Goal: Contribute content: Contribute content

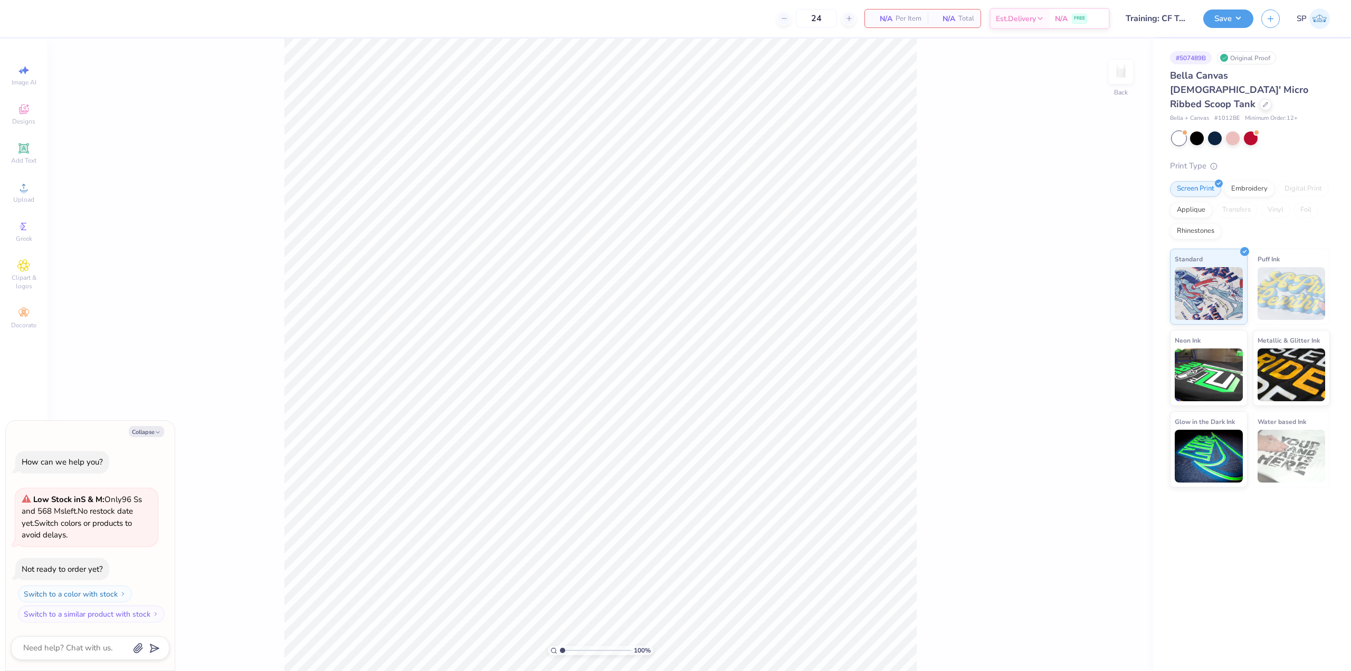
type textarea "x"
click at [26, 195] on div "Upload" at bounding box center [23, 192] width 37 height 31
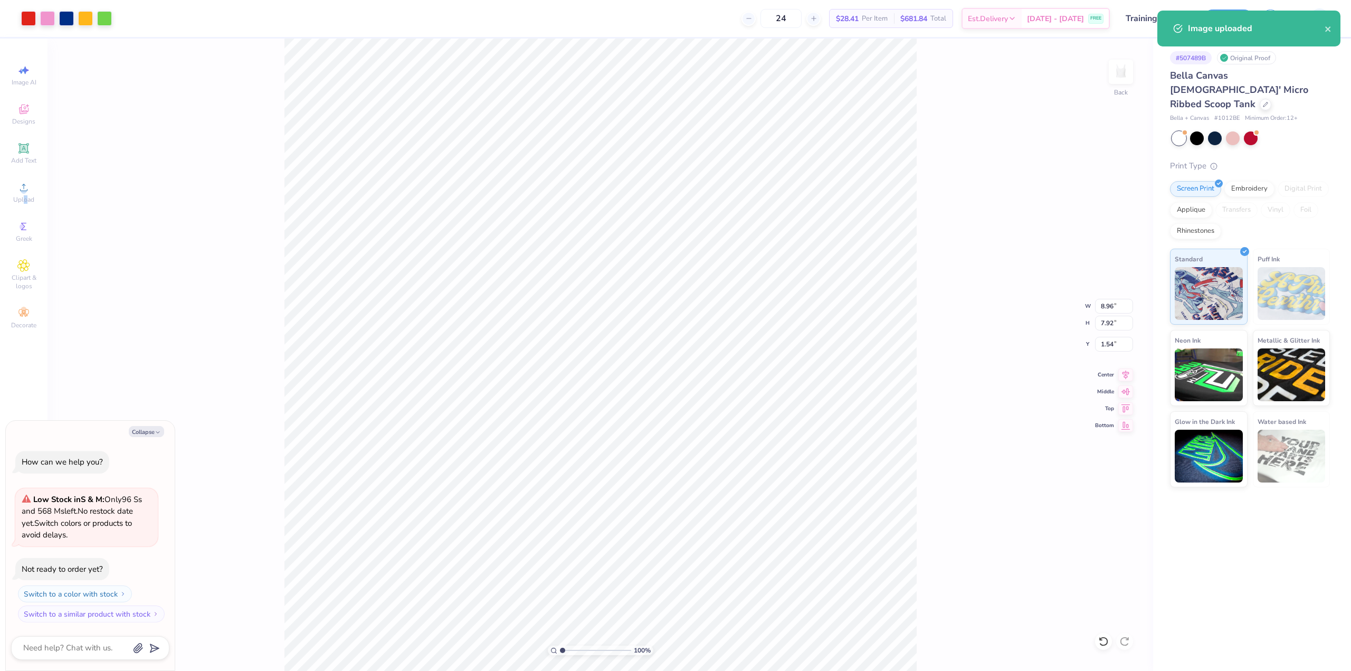
type textarea "x"
type input "6.91"
type input "6.11"
type input "3.35"
type textarea "x"
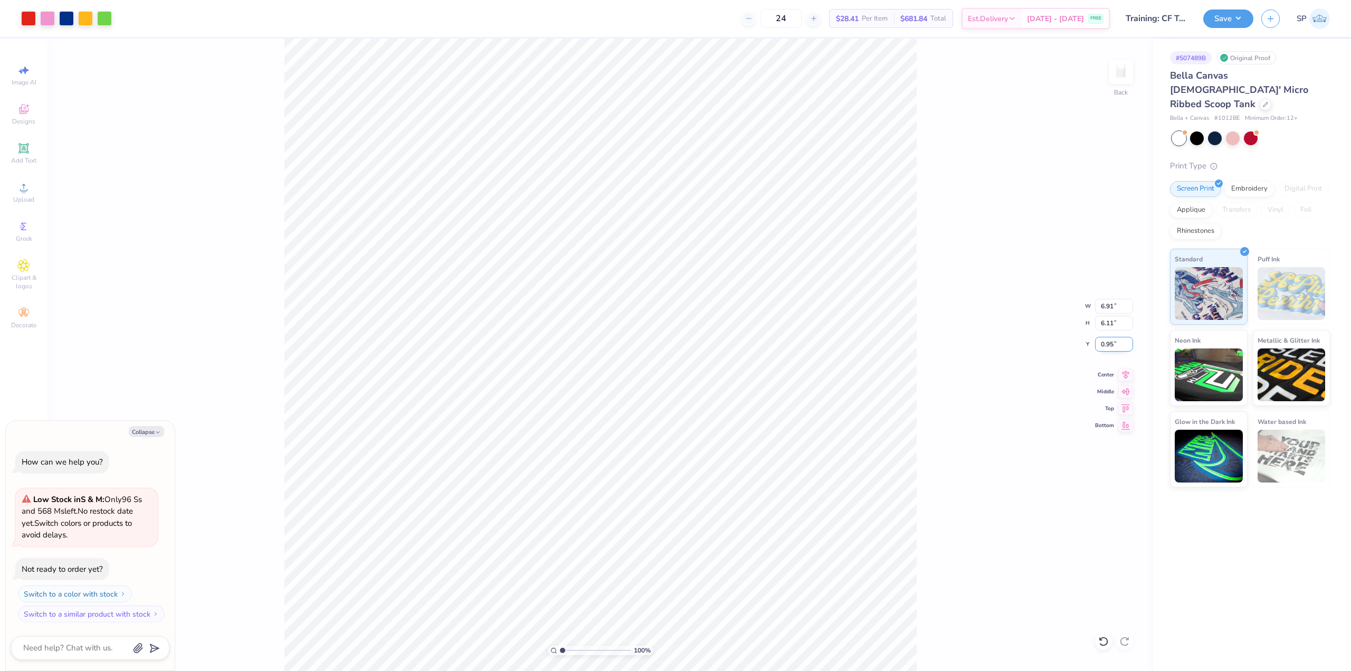
click at [1116, 341] on input "0.95" at bounding box center [1114, 344] width 38 height 15
type input "2"
type textarea "x"
type input "2.00"
click at [1117, 310] on input "6.91" at bounding box center [1114, 306] width 38 height 15
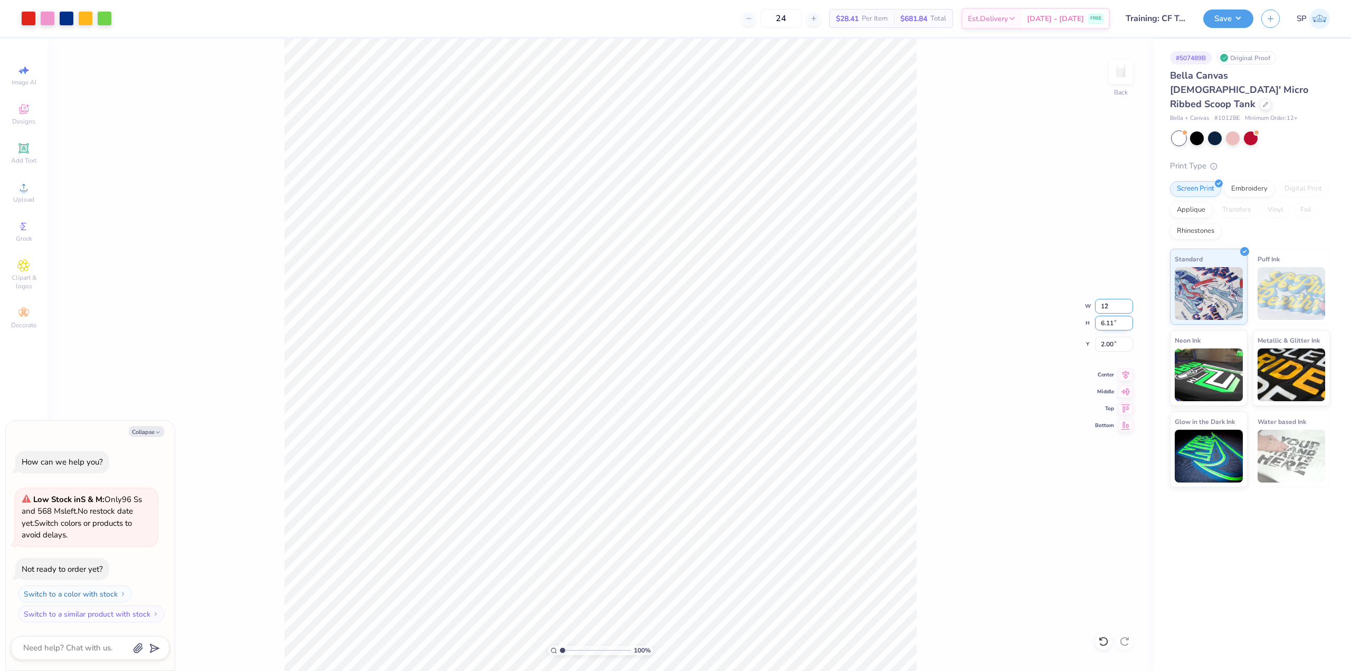
type input "12"
type textarea "x"
type input "9.00"
type input "7.96"
type input "1.08"
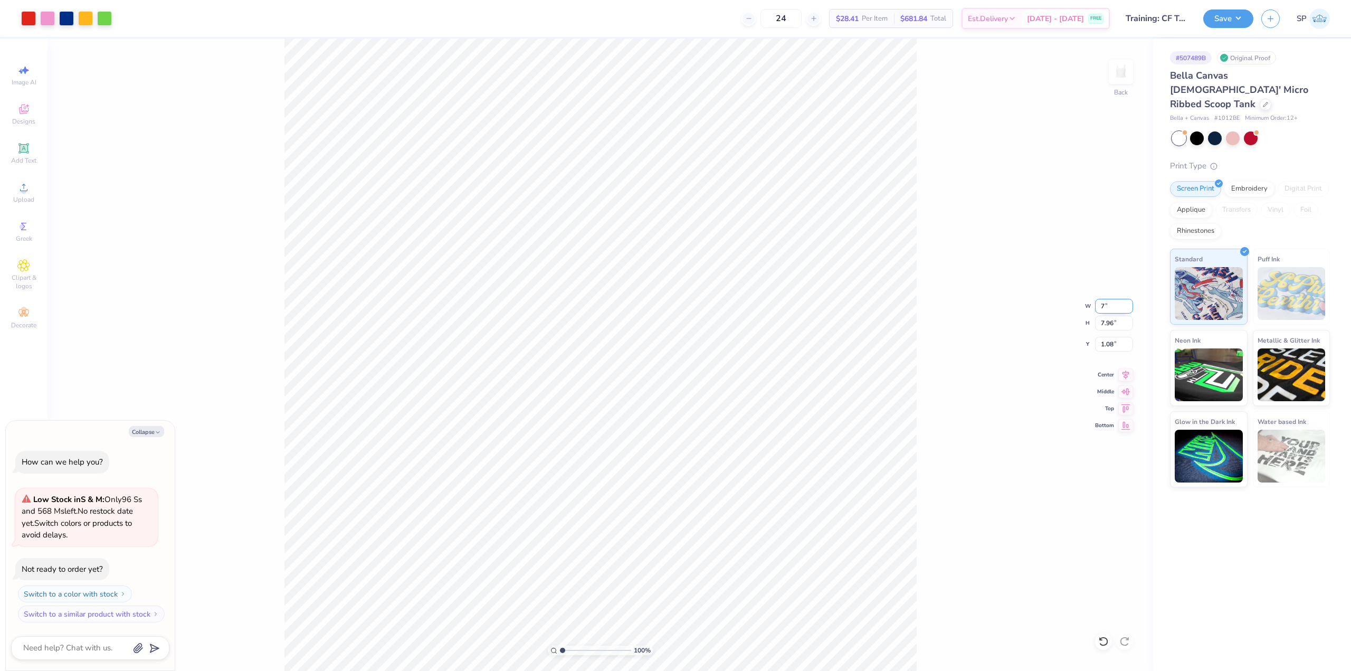
type input "7"
type textarea "x"
type input "7.00"
type input "6.19"
click at [1121, 345] on input "1.96" at bounding box center [1114, 344] width 38 height 15
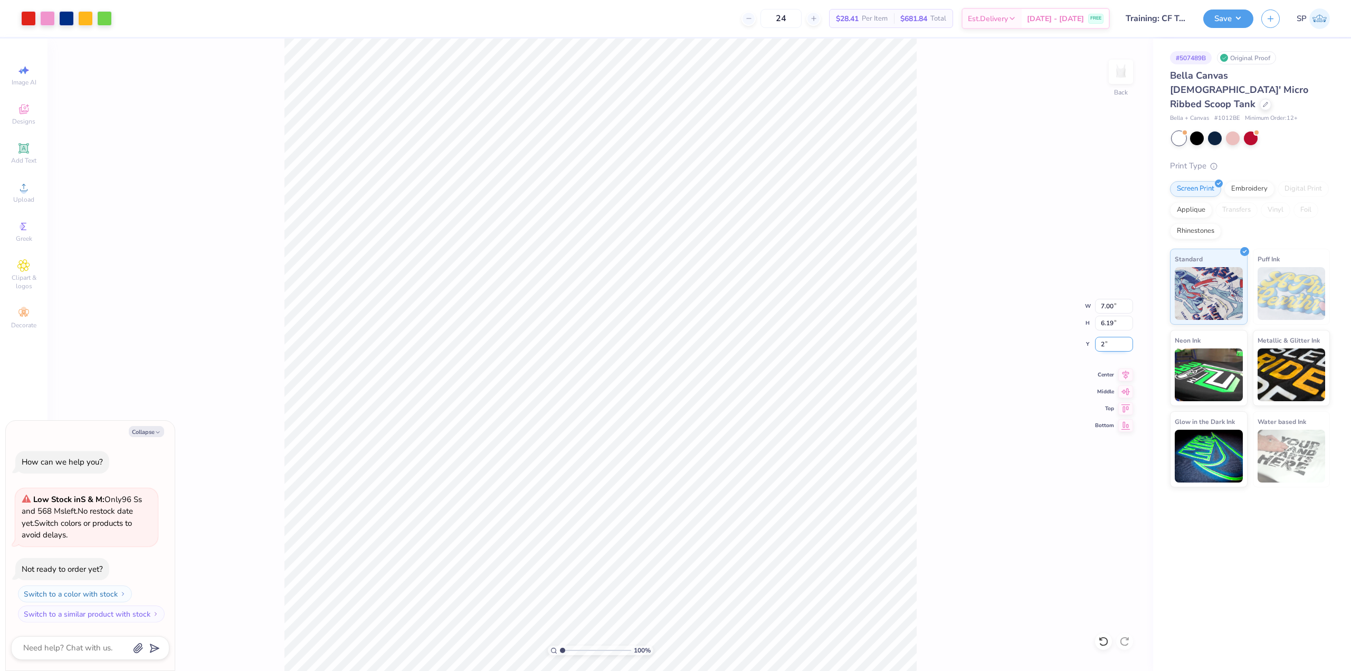
type input "2"
type textarea "x"
click at [1111, 340] on input "2.00" at bounding box center [1114, 344] width 38 height 15
type input "1"
type textarea "x"
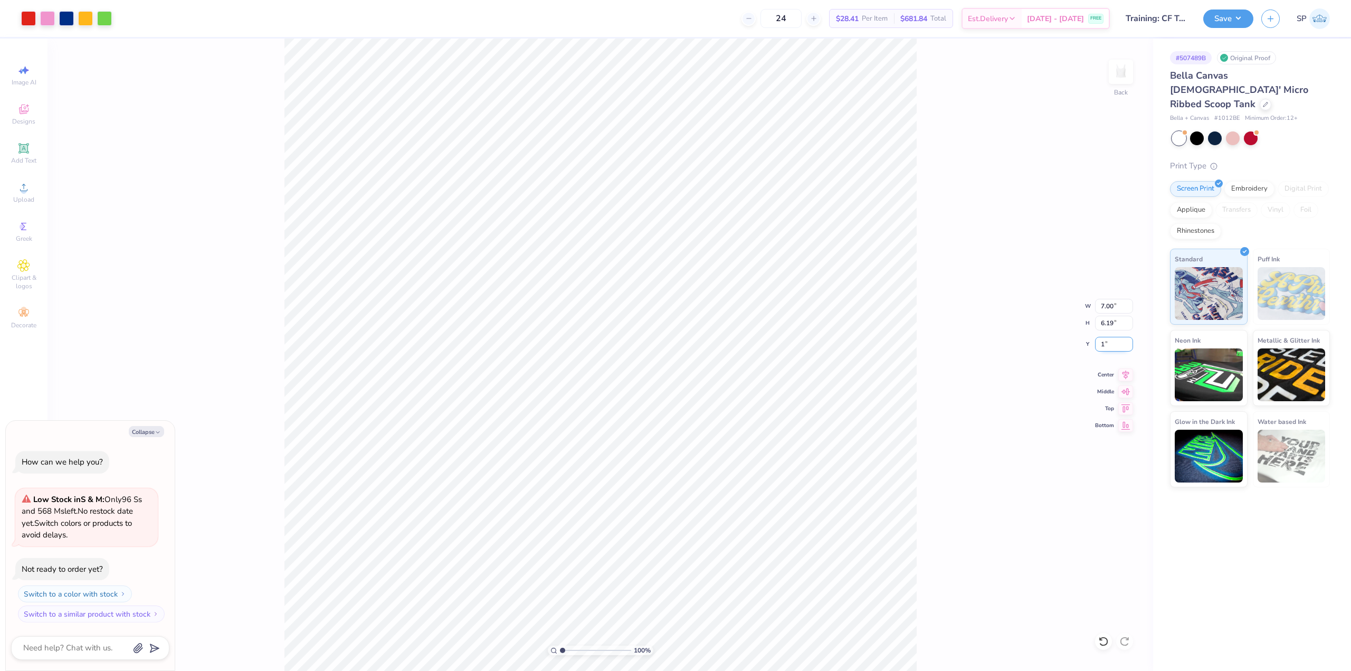
type input "1.00"
click at [1217, 24] on button "Save" at bounding box center [1228, 17] width 50 height 18
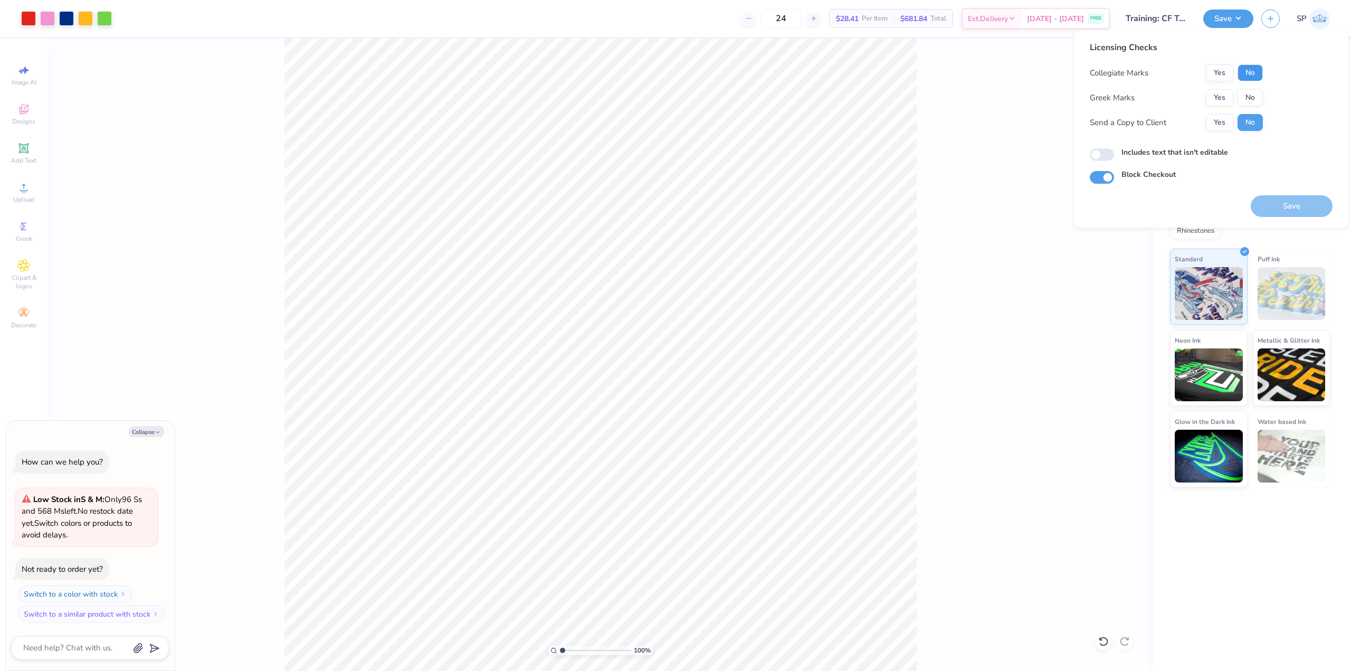
click at [1251, 77] on button "No" at bounding box center [1250, 72] width 25 height 17
click at [1249, 96] on button "No" at bounding box center [1250, 97] width 25 height 17
type textarea "x"
click at [1105, 155] on input "Includes text that isn't editable" at bounding box center [1102, 154] width 24 height 13
checkbox input "true"
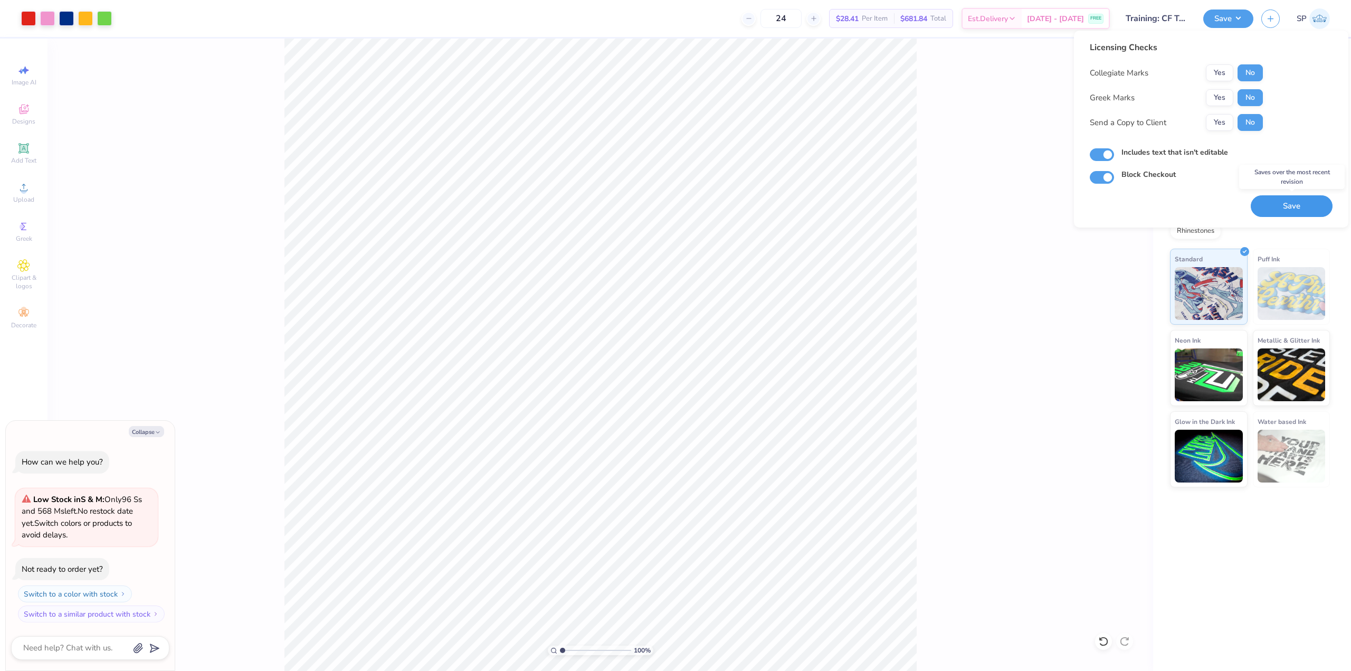
click at [1314, 212] on button "Save" at bounding box center [1292, 206] width 82 height 22
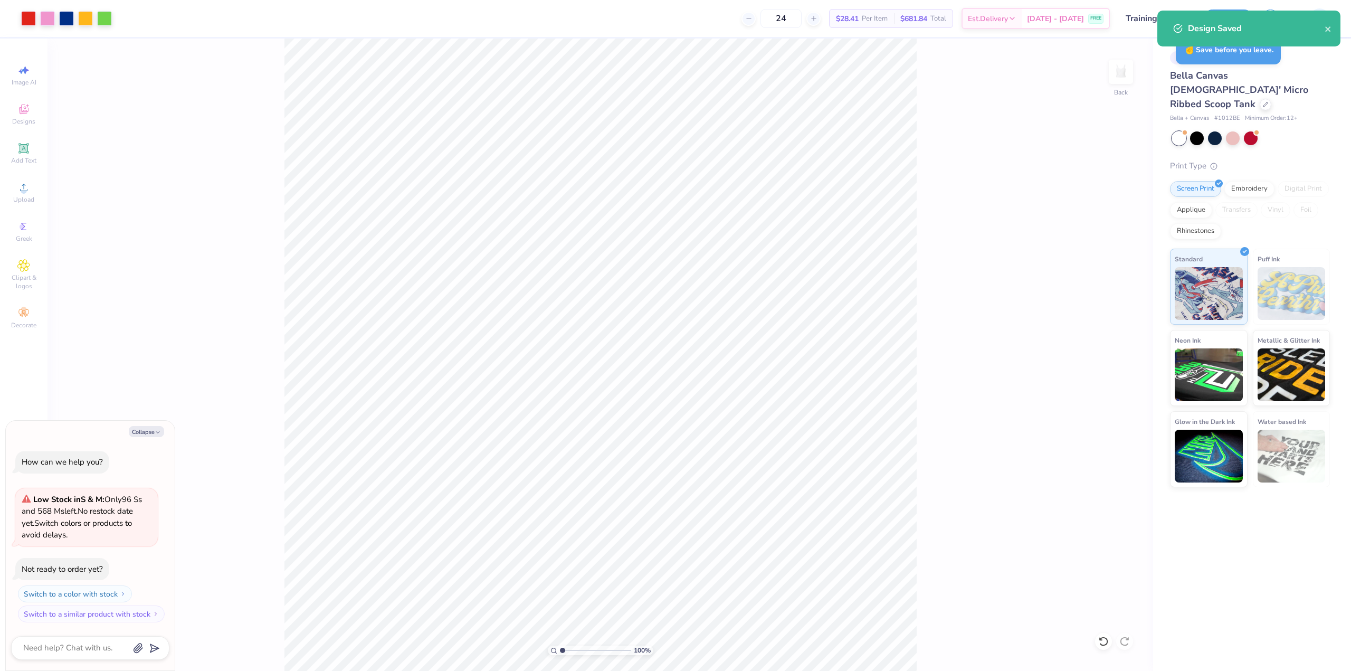
type textarea "x"
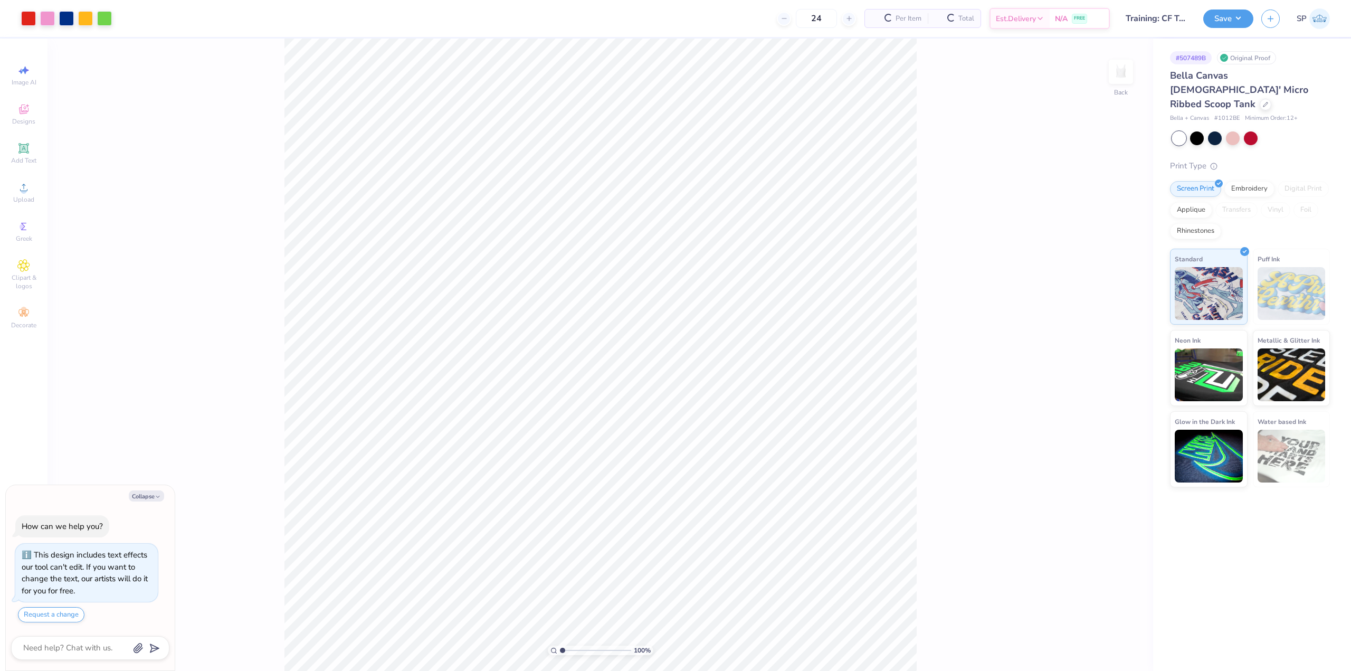
type textarea "x"
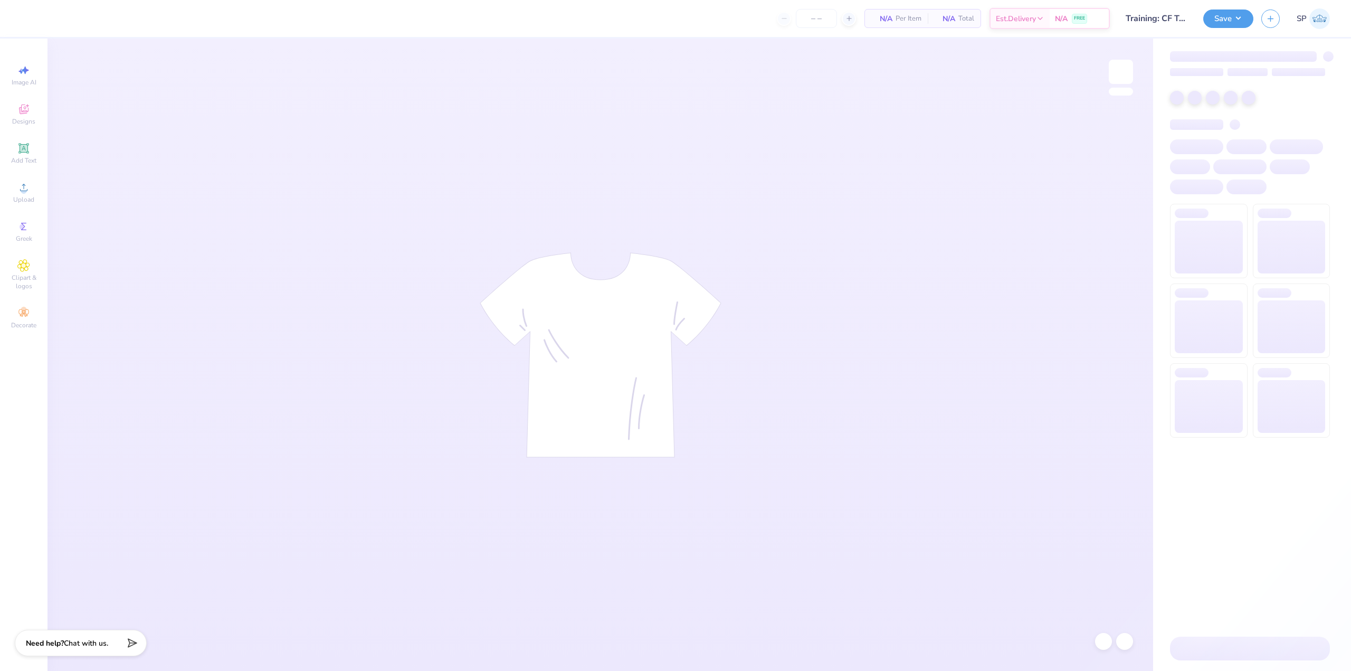
type input "24"
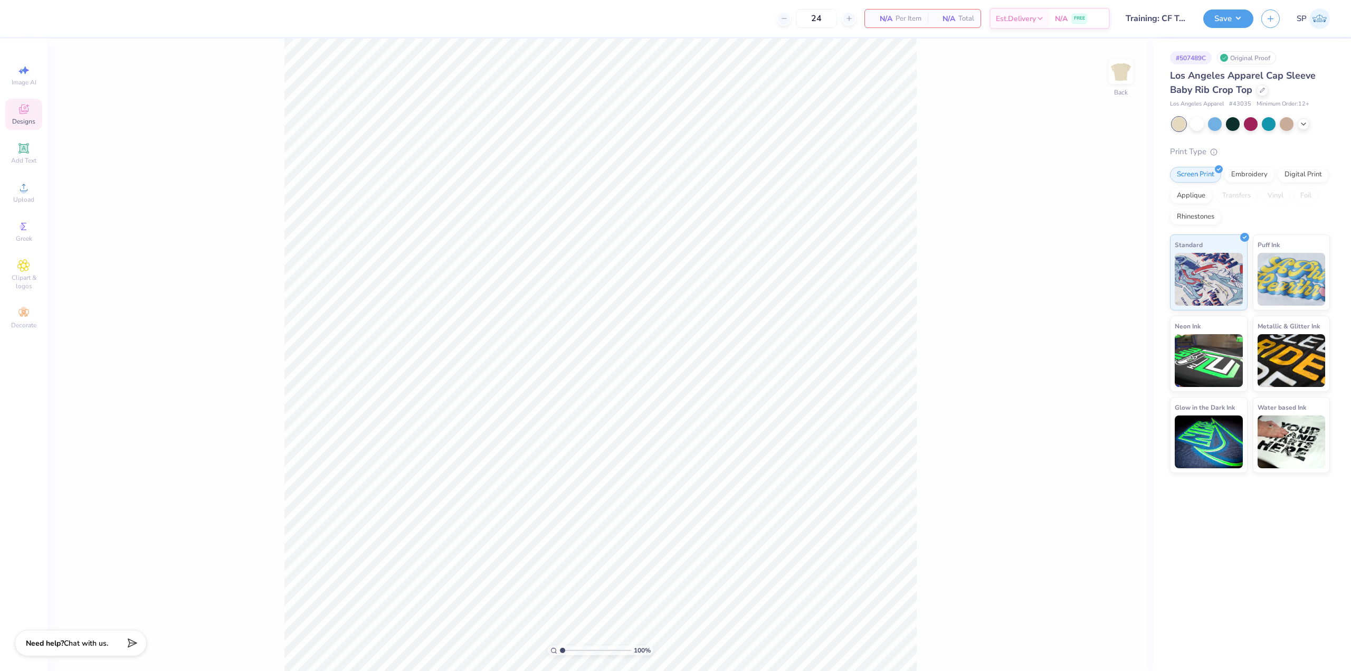
click at [25, 116] on div "Designs" at bounding box center [23, 114] width 37 height 31
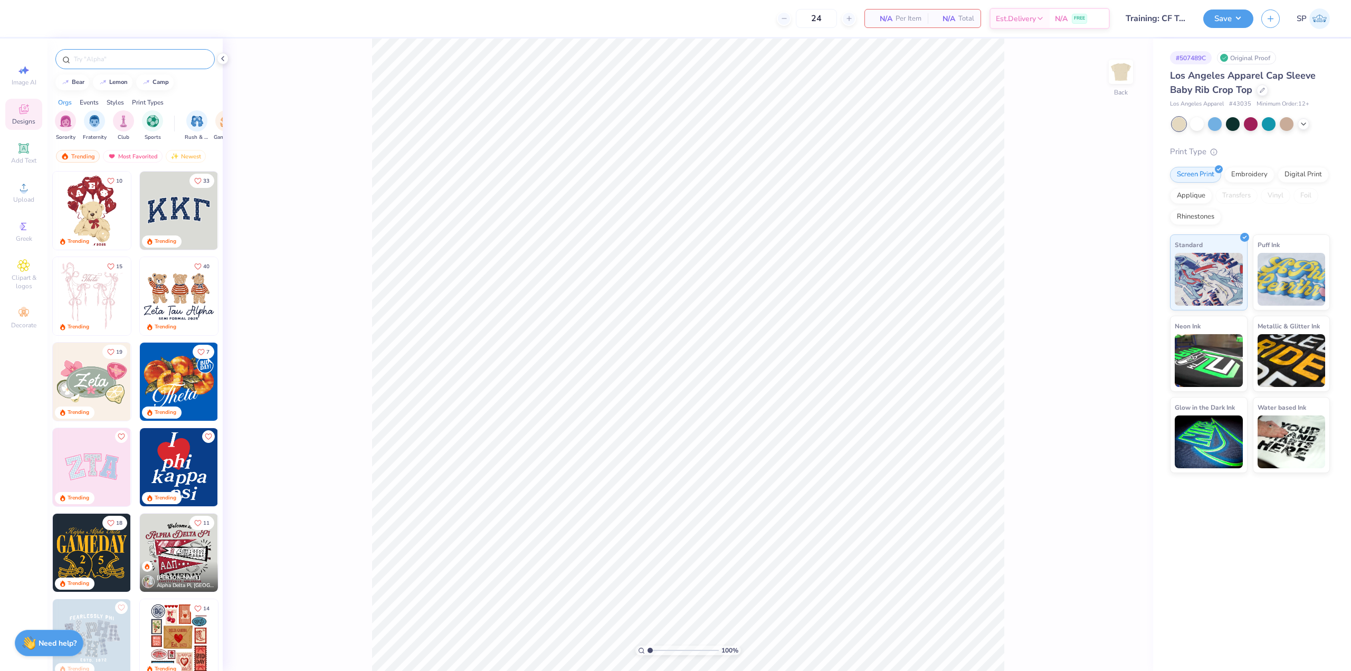
click at [132, 60] on input "text" at bounding box center [140, 59] width 135 height 11
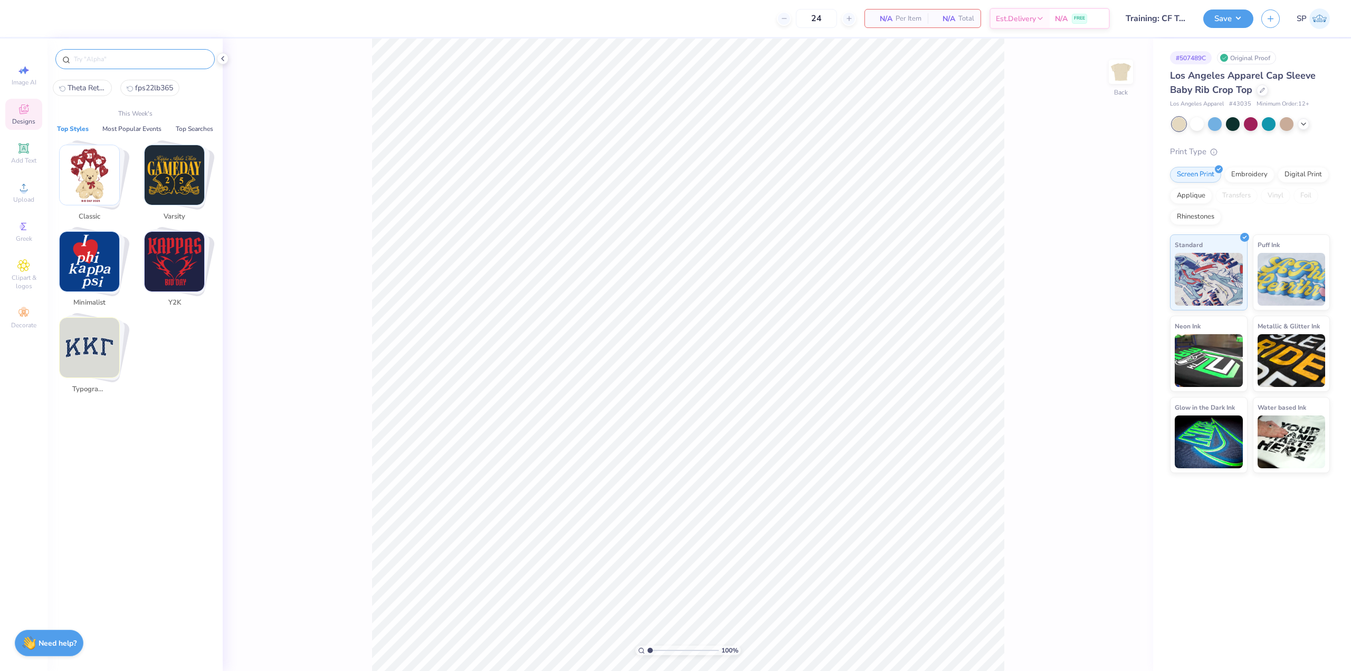
paste input "Cute Greek Cherry Post Card"
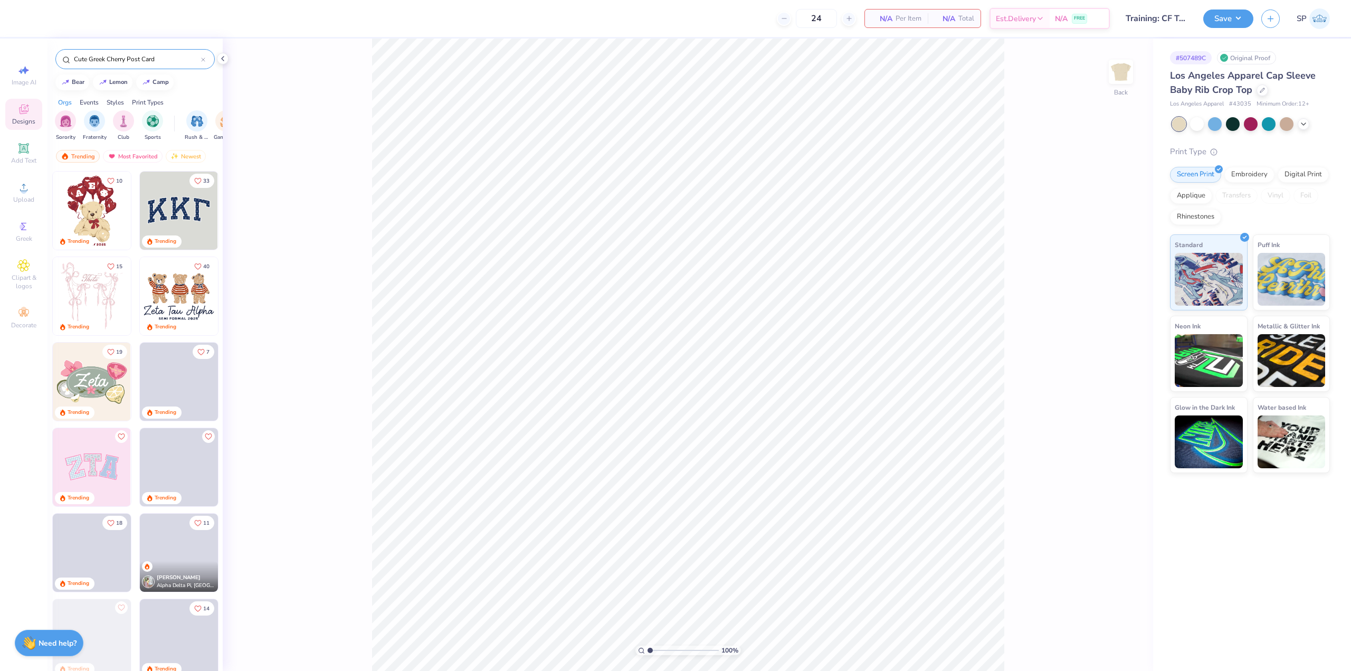
type input "Cute Greek Cherry Post Card"
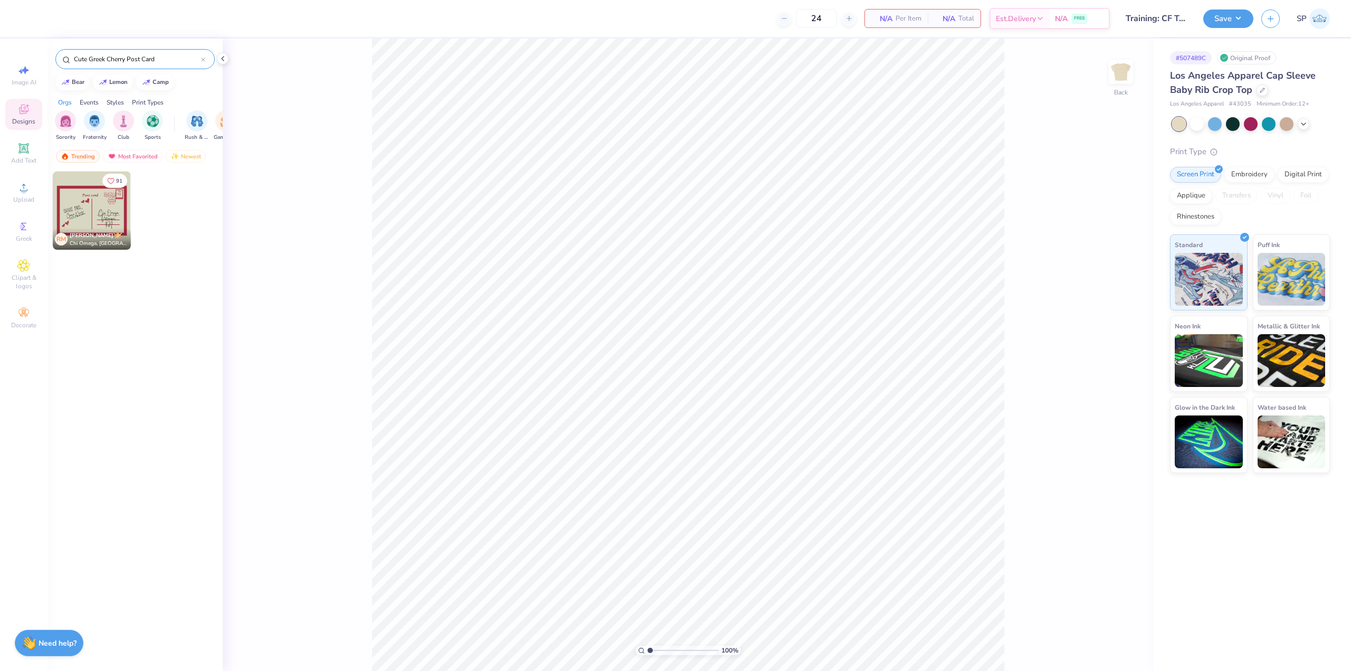
click at [79, 212] on img at bounding box center [92, 211] width 78 height 78
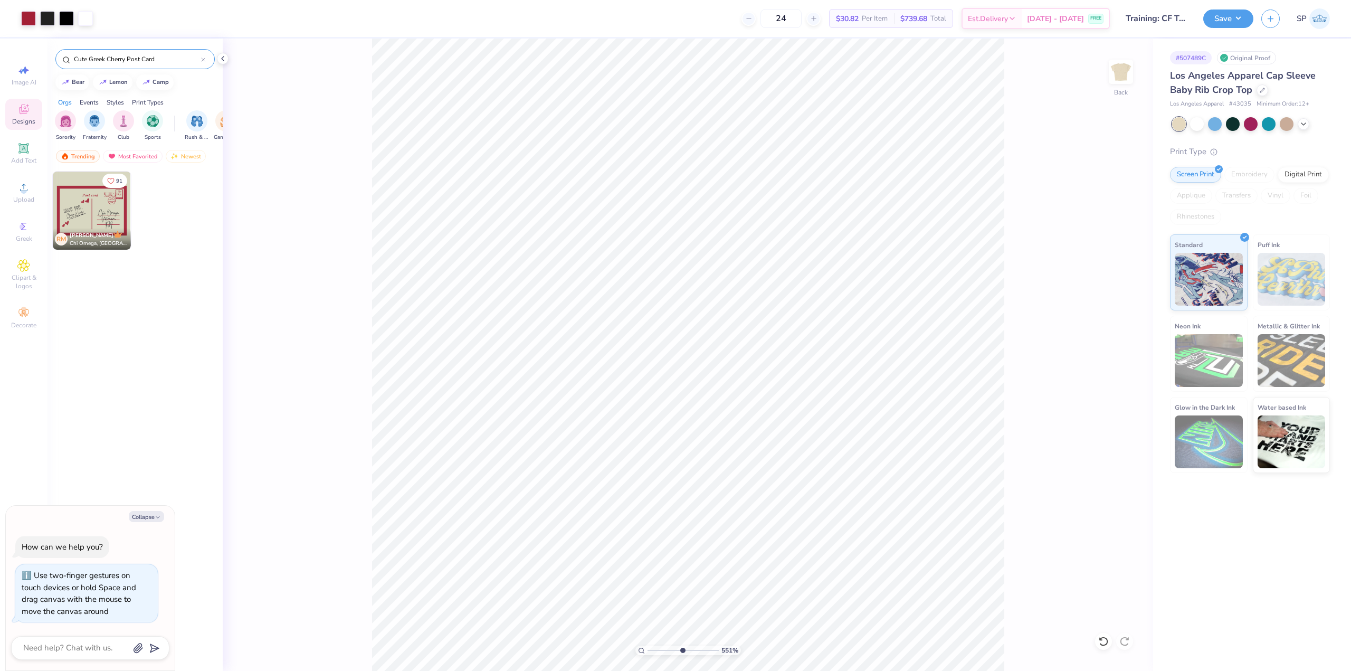
type input "4.99"
type textarea "x"
drag, startPoint x: 663, startPoint y: 652, endPoint x: 661, endPoint y: 646, distance: 7.2
click at [660, 647] on input "range" at bounding box center [683, 651] width 71 height 10
type input "2.45"
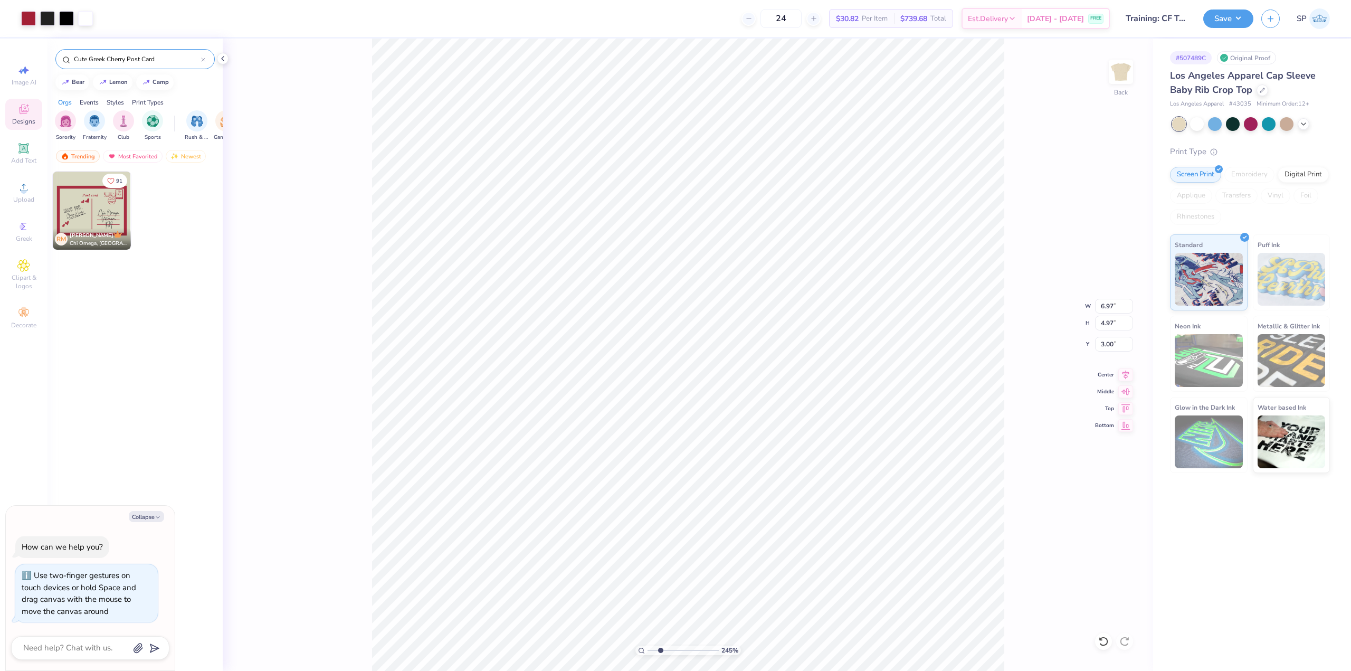
type textarea "x"
type input "2.03"
type input "0.72"
type input "5.36"
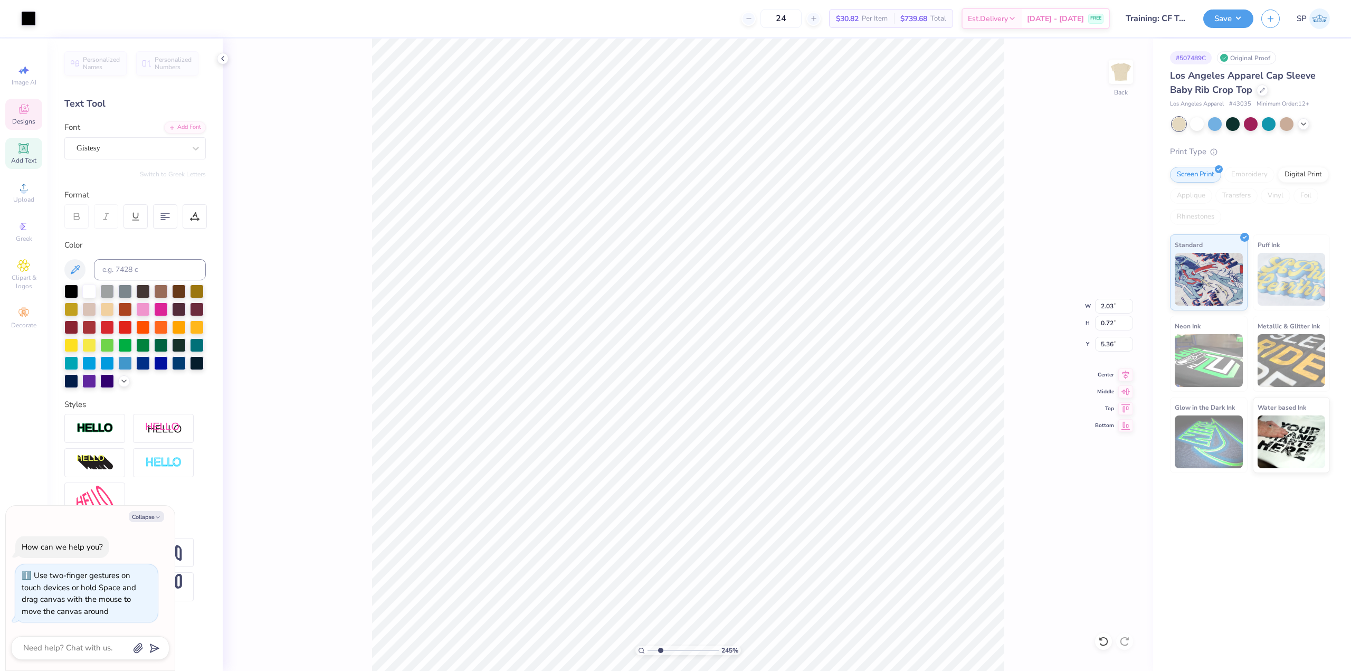
scroll to position [9, 1]
type textarea "x"
type textarea "Kappa Alpha Theta"
type textarea "x"
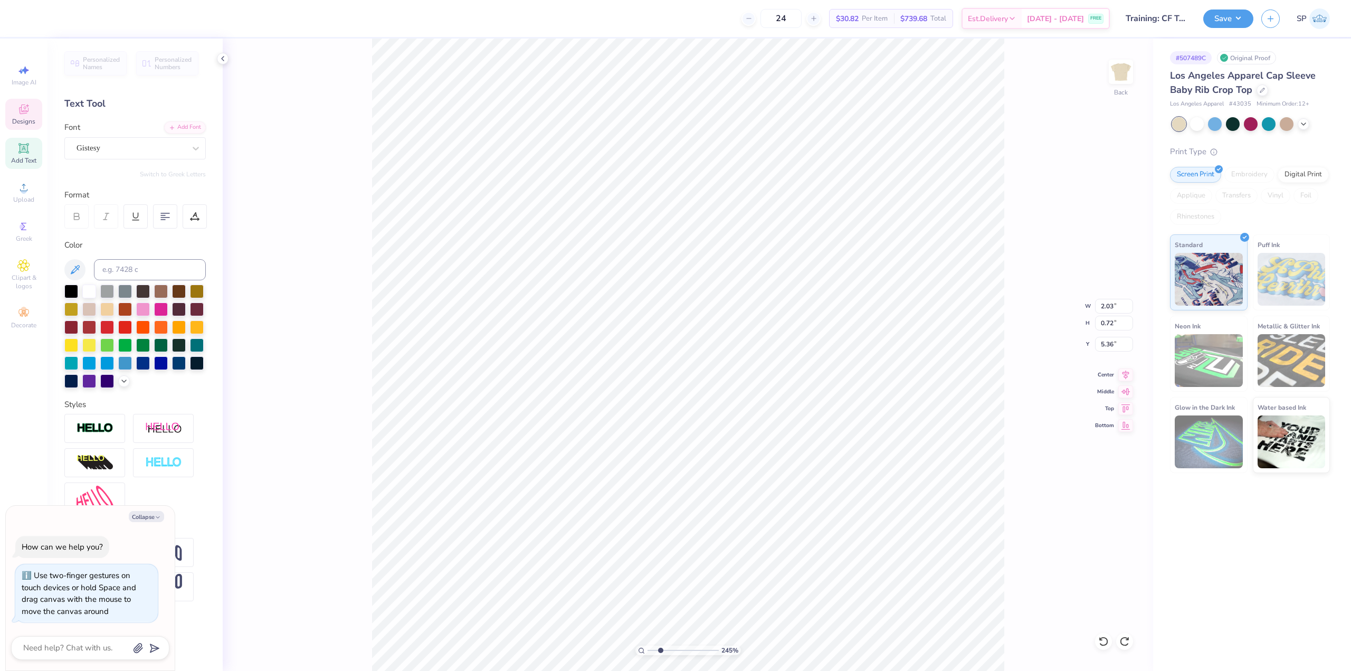
type textarea "Kappa Alpha Theta"
click at [313, 301] on div "245 % Back W 2.03 2.03 " H 0.72 0.72 " Y 5.36 5.36 " Center Middle Top Bottom" at bounding box center [688, 355] width 931 height 632
type textarea "x"
type input "3.04"
type input "0.76"
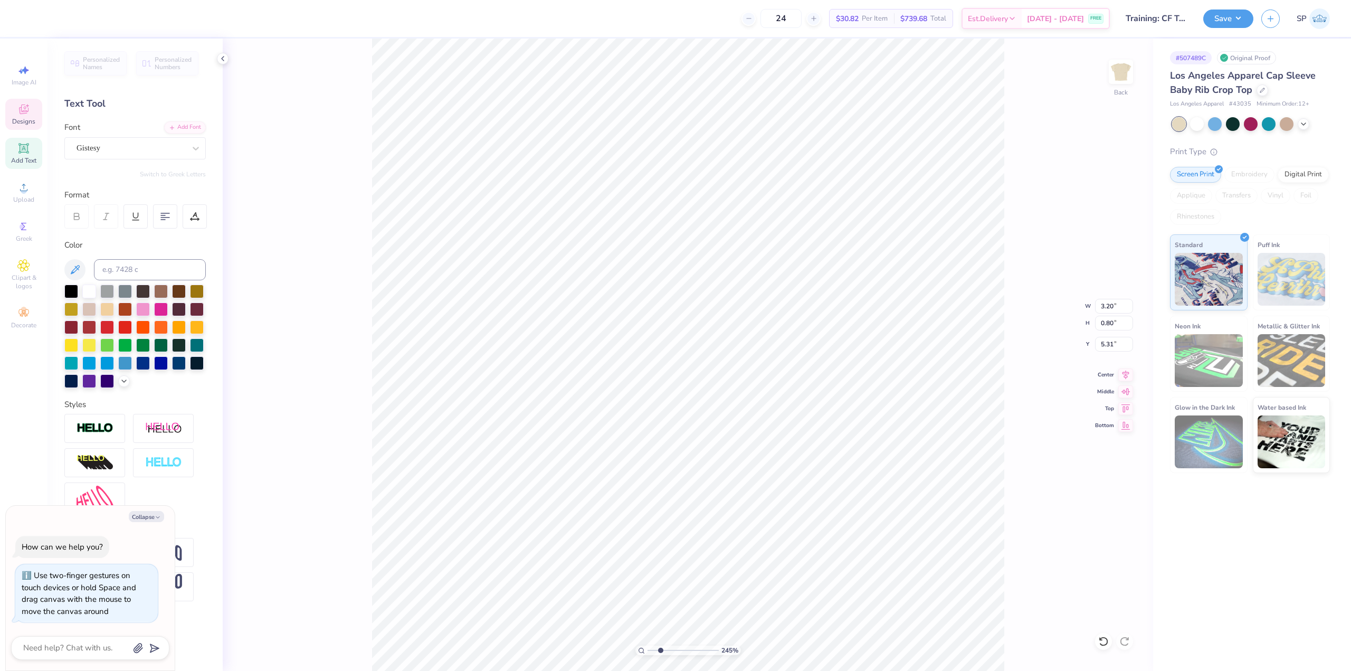
type input "5.35"
type textarea "x"
type input "3.01"
type input "0.75"
type textarea "x"
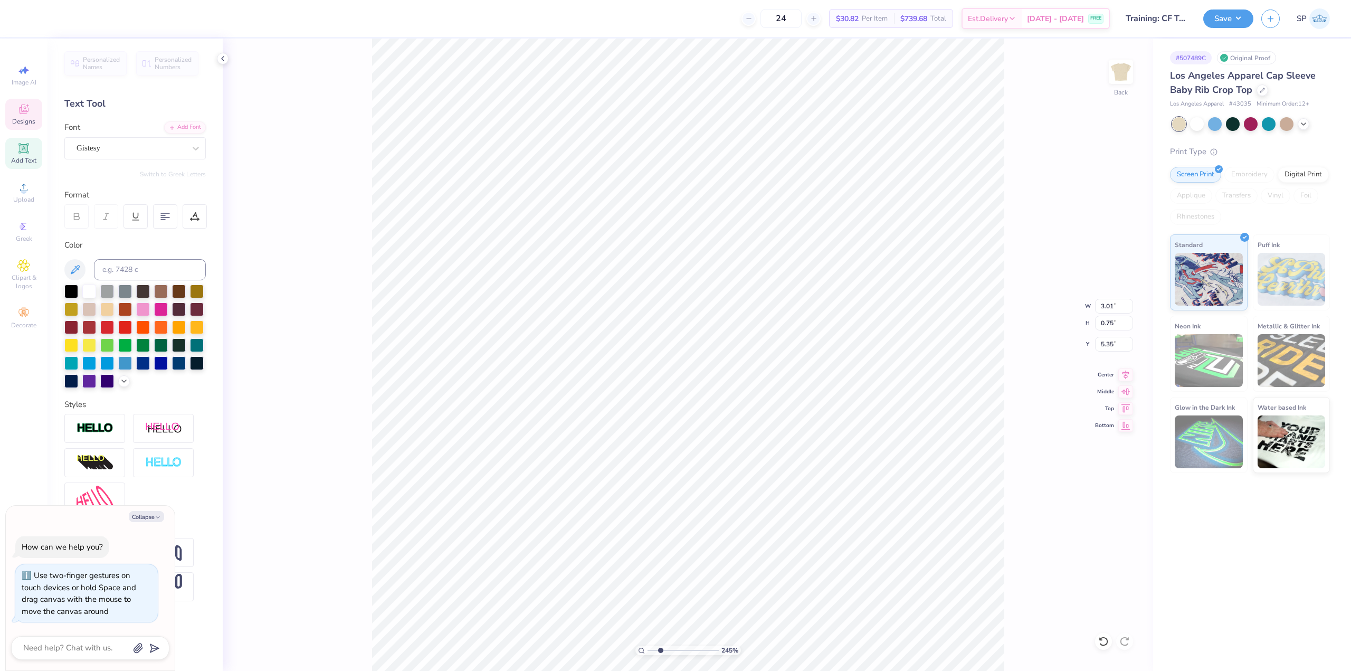
type input "3.01"
type input "0.75"
type input "5.35"
type textarea "x"
type input "2.74"
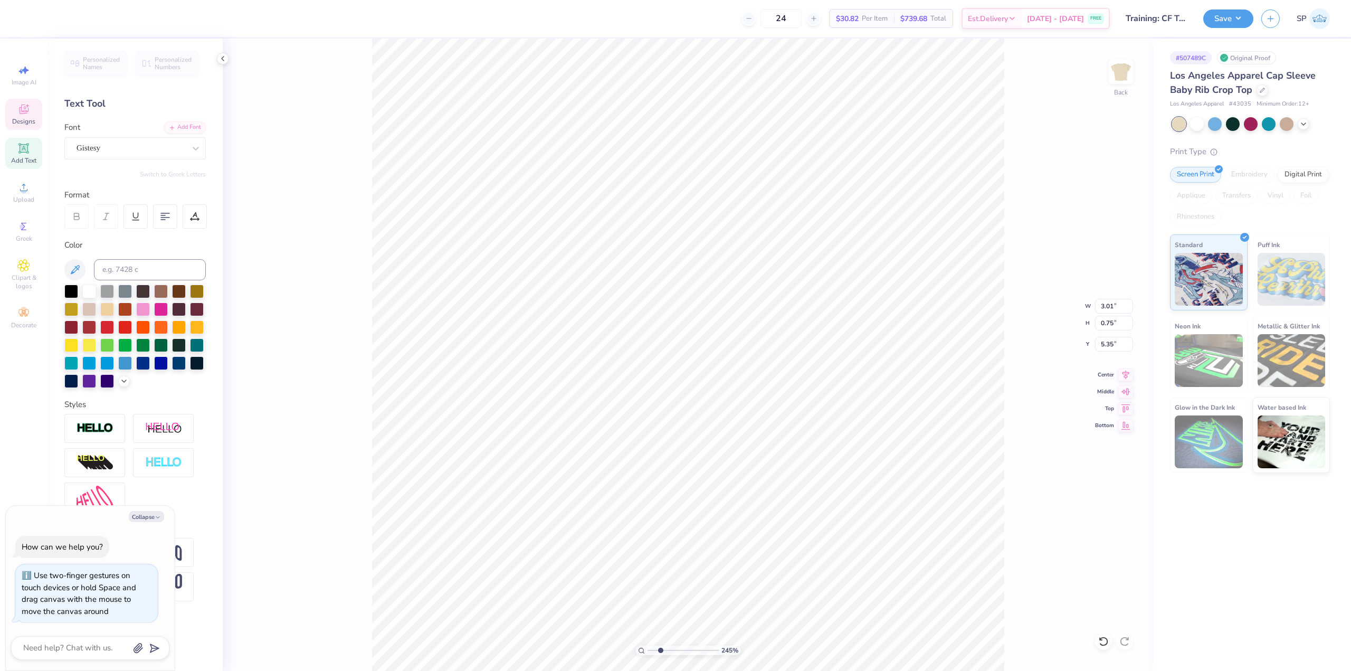
type input "0.69"
type input "5.42"
type textarea "x"
type input "2.74"
type input "0.69"
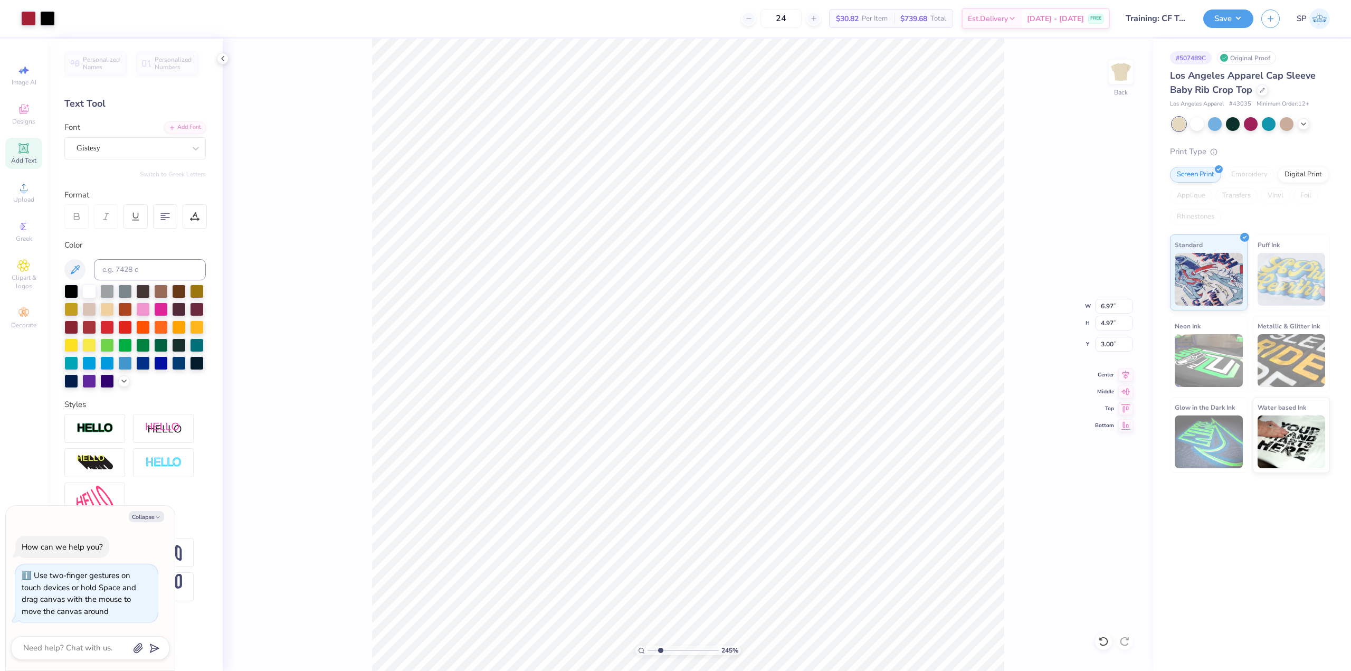
type input "5.42"
type textarea "x"
type input "2.49"
type input "0.62"
type input "5.41"
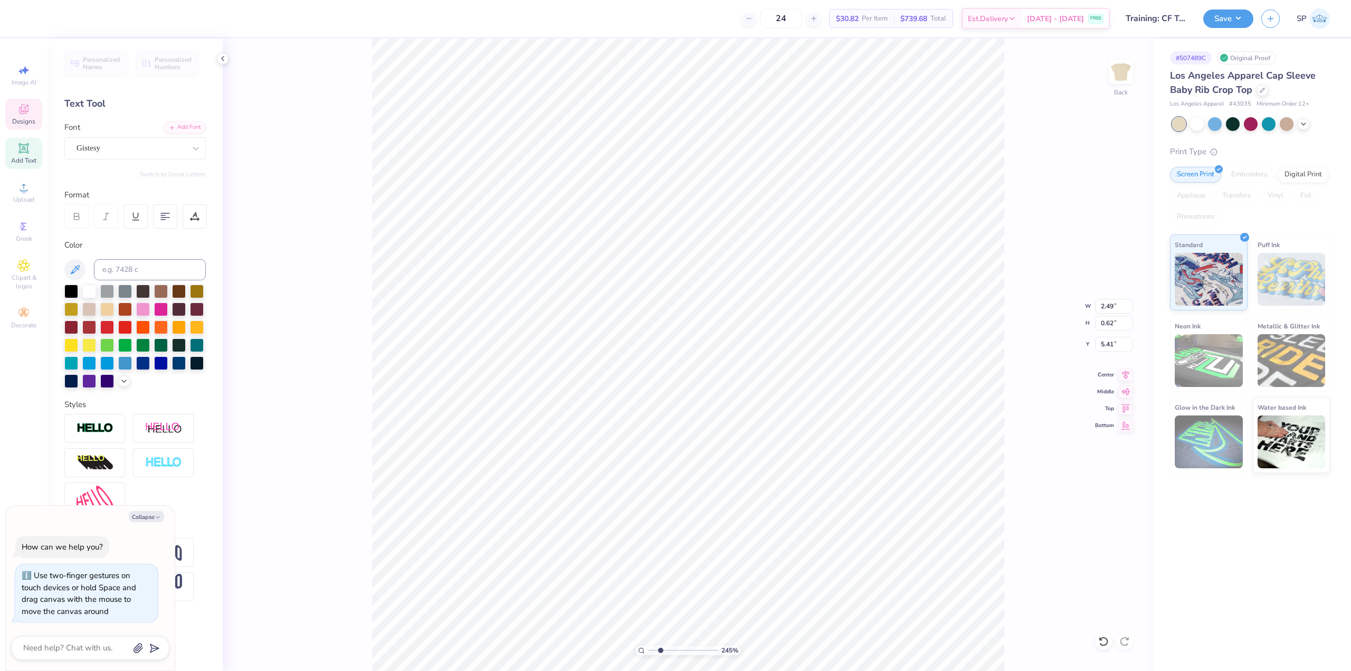
type textarea "x"
type textarea "Kappa AlphaTheta"
type textarea "x"
type textarea "Kappa Alpha Theta"
type textarea "x"
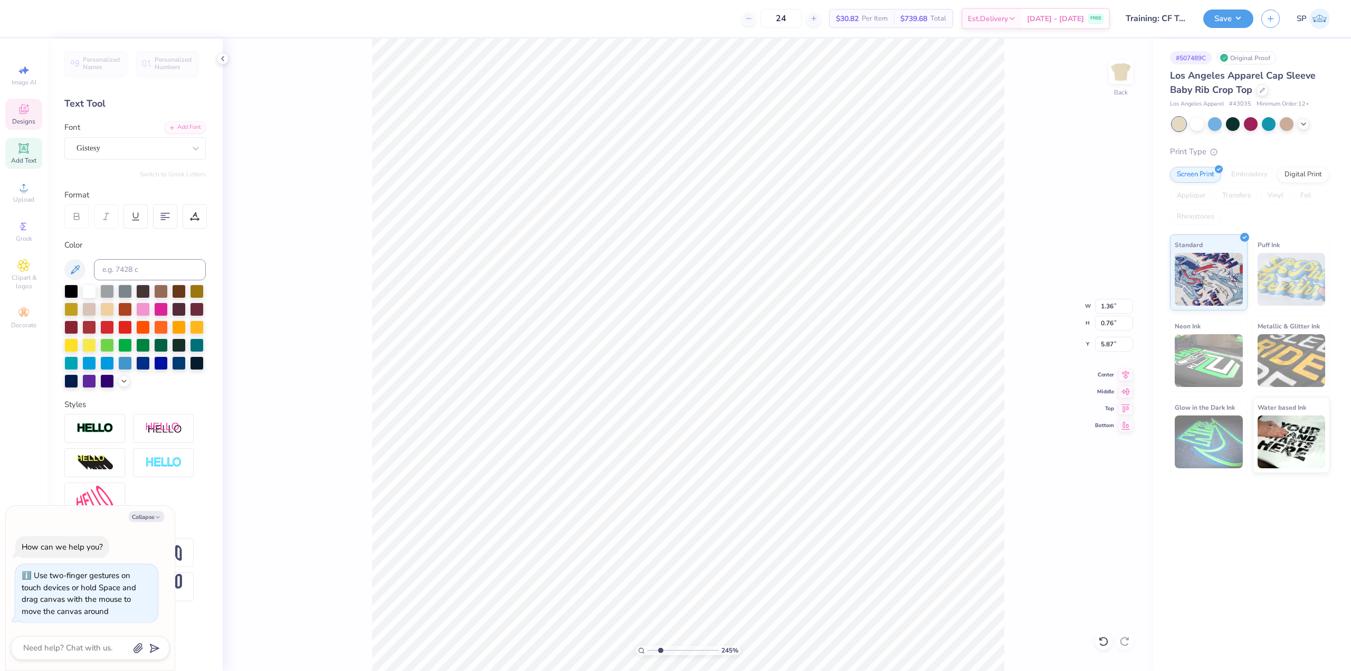
type textarea "Tuscaloosa,"
type textarea "x"
type textarea "AL"
type textarea "x"
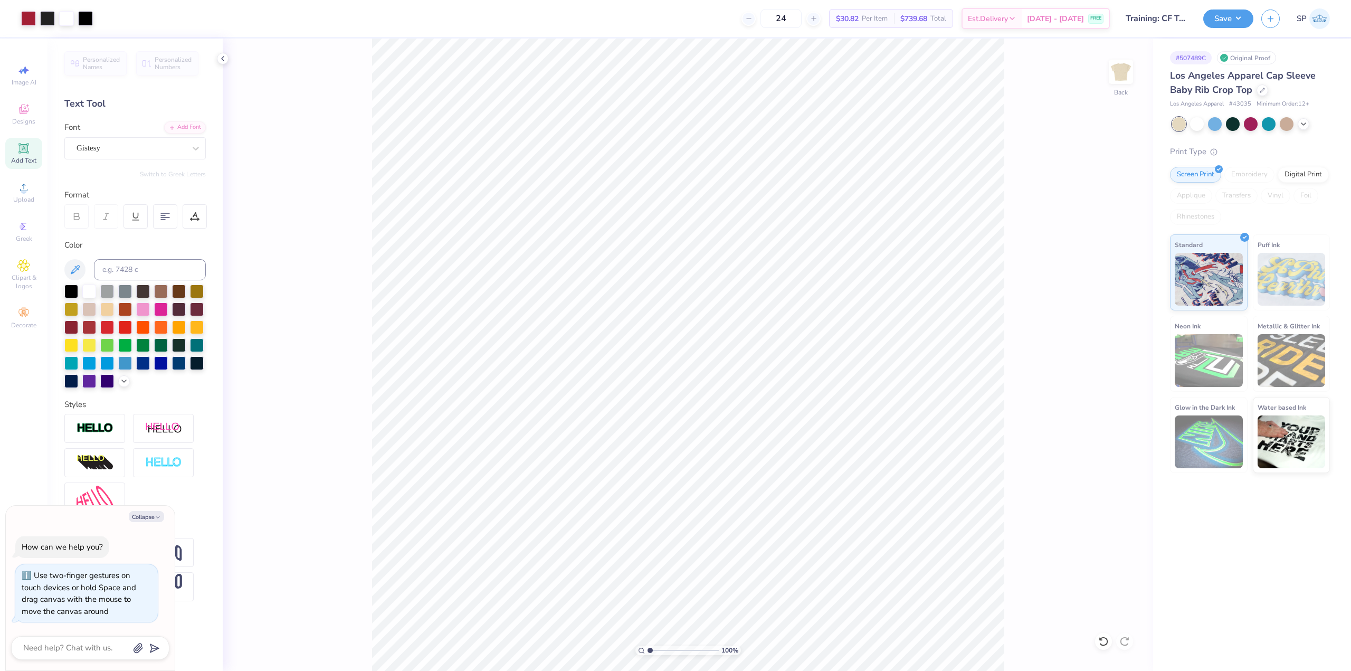
drag, startPoint x: 661, startPoint y: 650, endPoint x: 643, endPoint y: 649, distance: 17.4
type input "1"
click at [648, 649] on input "range" at bounding box center [683, 651] width 71 height 10
type textarea "x"
type input "6.97"
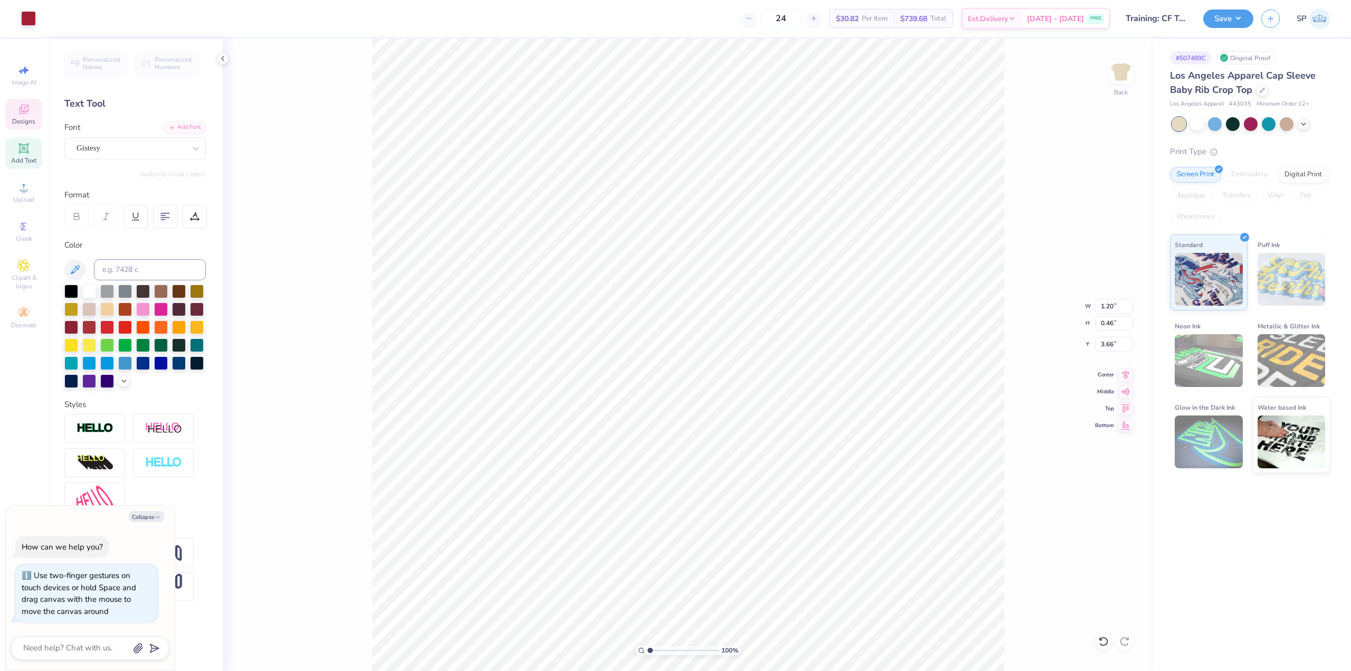
type input "4.97"
type input "3.00"
click at [692, 525] on li "Group" at bounding box center [718, 530] width 83 height 21
type textarea "x"
click at [1111, 306] on input "6.97" at bounding box center [1114, 306] width 38 height 15
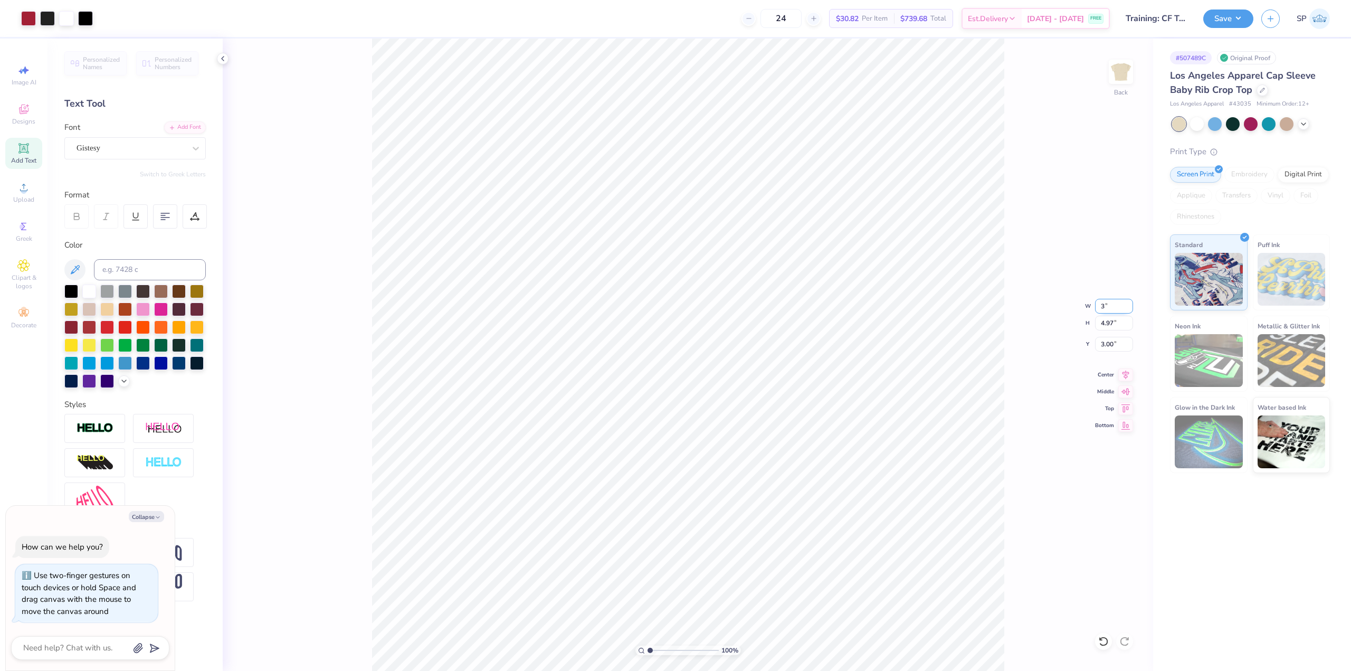
type input "3"
type textarea "x"
type input "3.00"
type input "2.14"
type input "4.42"
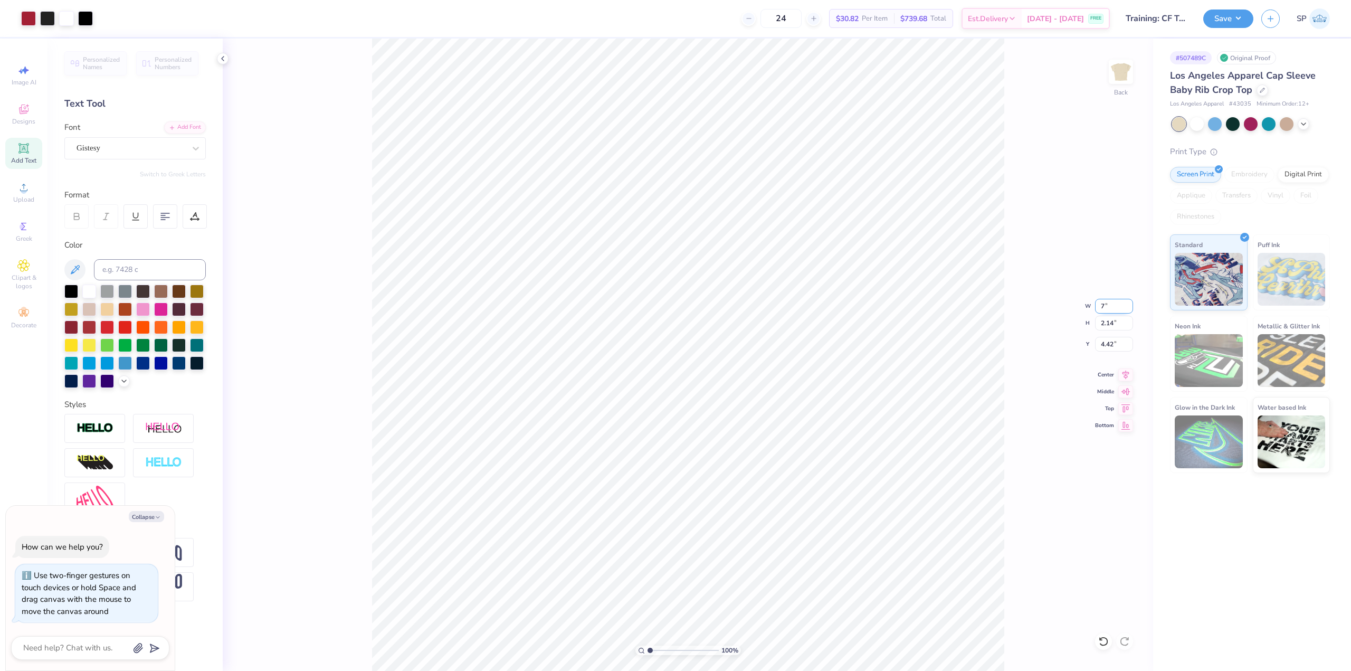
type input "7"
type textarea "x"
type input "7.00"
type input "4.99"
click at [1113, 348] on input "2.99" at bounding box center [1114, 344] width 38 height 15
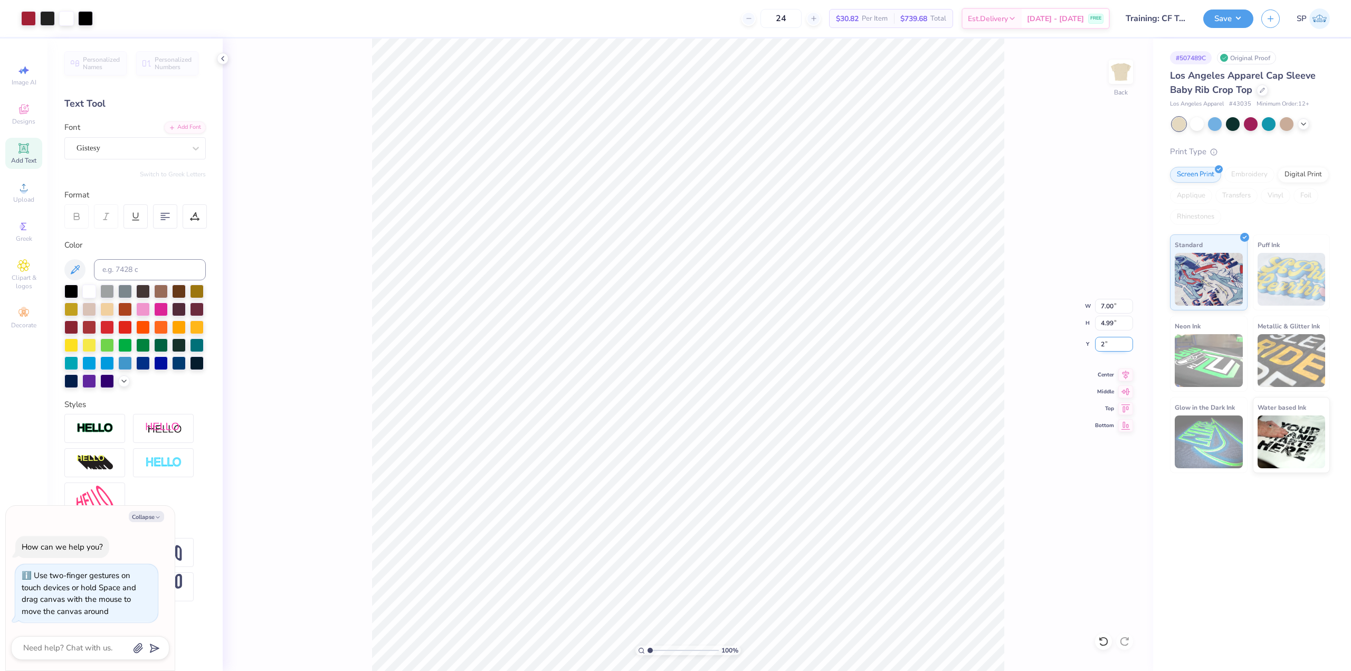
type input "2"
type textarea "x"
type input "2.00"
click at [1124, 393] on icon at bounding box center [1125, 390] width 15 height 13
type textarea "x"
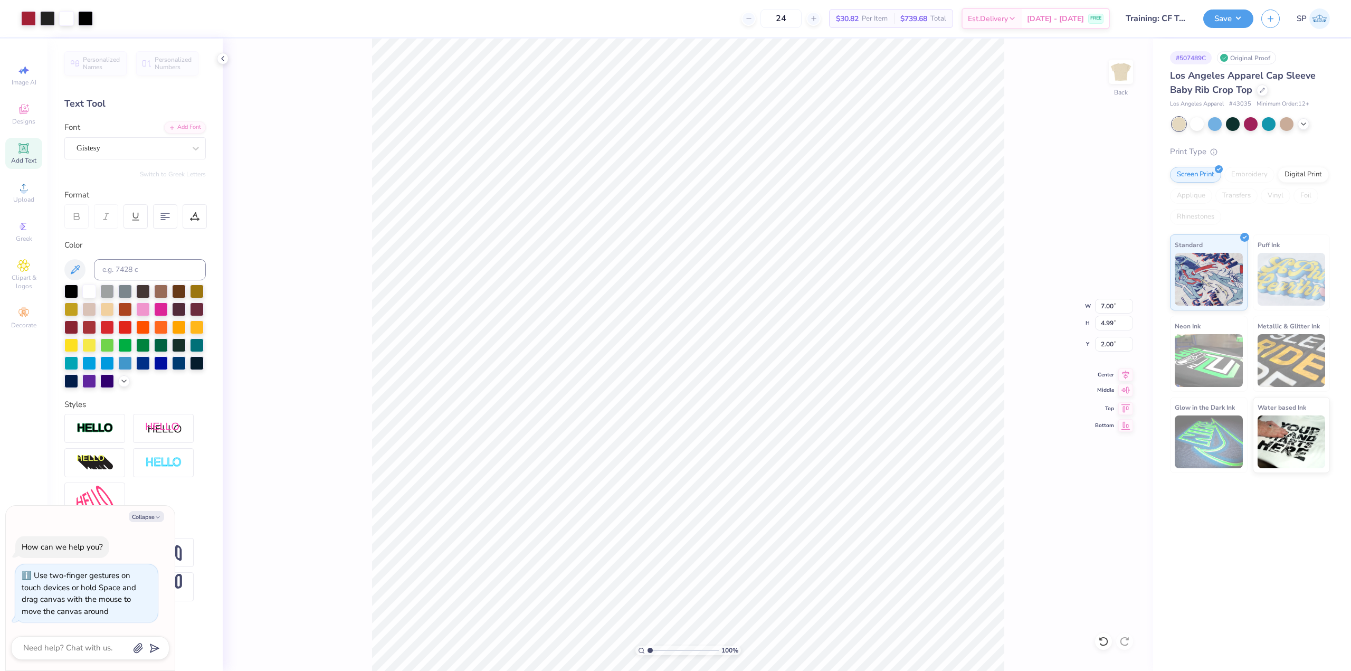
type input "4.25"
click at [68, 289] on div at bounding box center [71, 290] width 14 height 14
type textarea "x"
drag, startPoint x: 651, startPoint y: 650, endPoint x: 664, endPoint y: 650, distance: 13.2
type input "2.97"
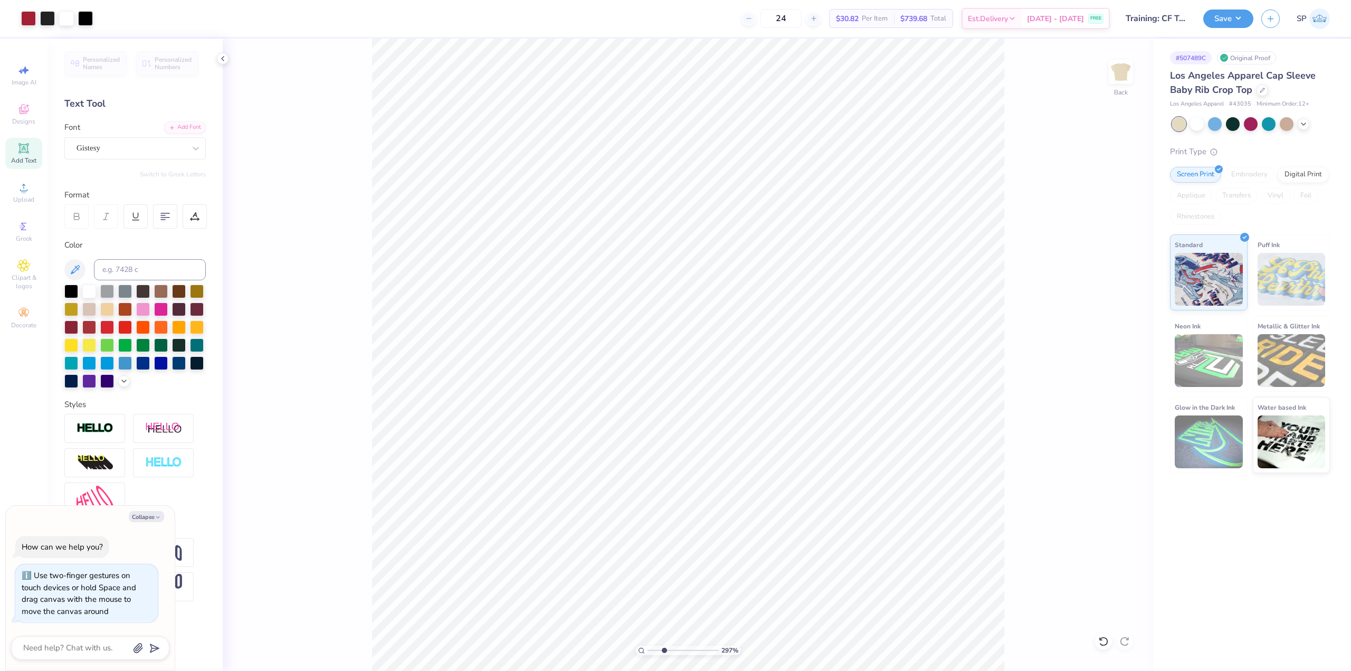
click at [664, 650] on input "range" at bounding box center [683, 651] width 71 height 10
click at [74, 293] on div at bounding box center [71, 290] width 14 height 14
type textarea "x"
type input "1.73"
type input "0.76"
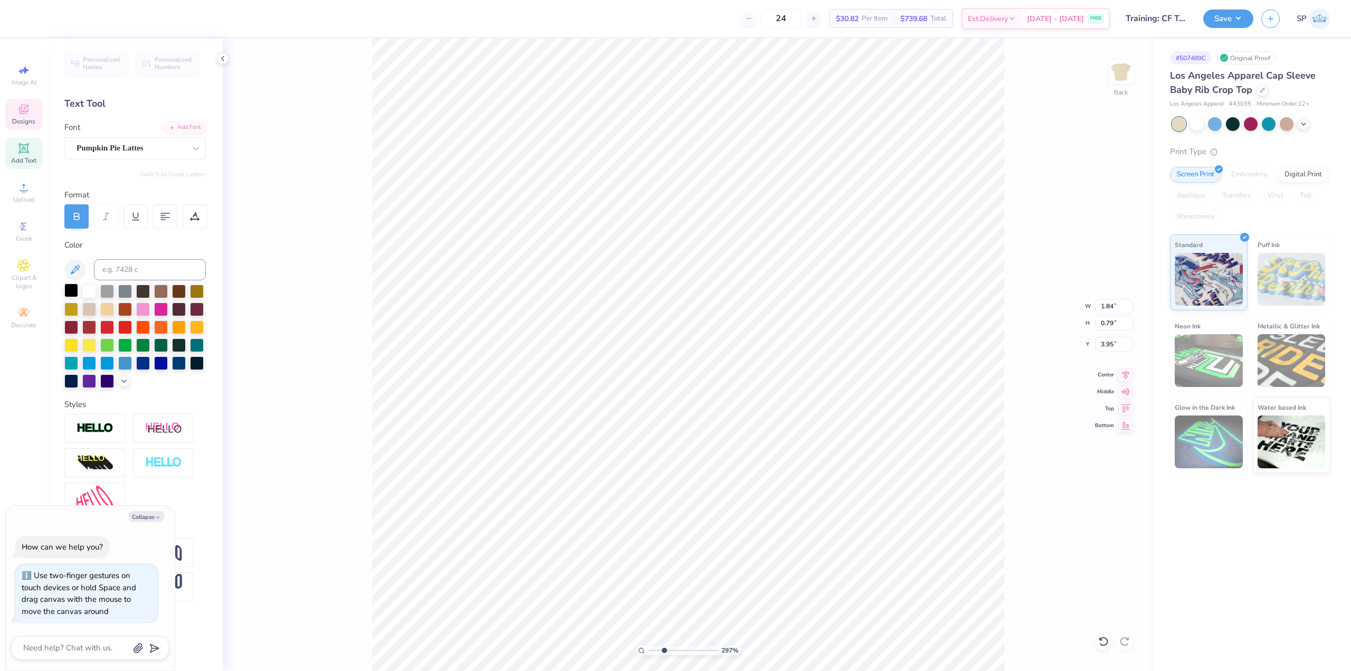
type input "4.50"
click at [71, 287] on div at bounding box center [71, 290] width 14 height 14
type textarea "x"
type input "2.50"
type input "0.62"
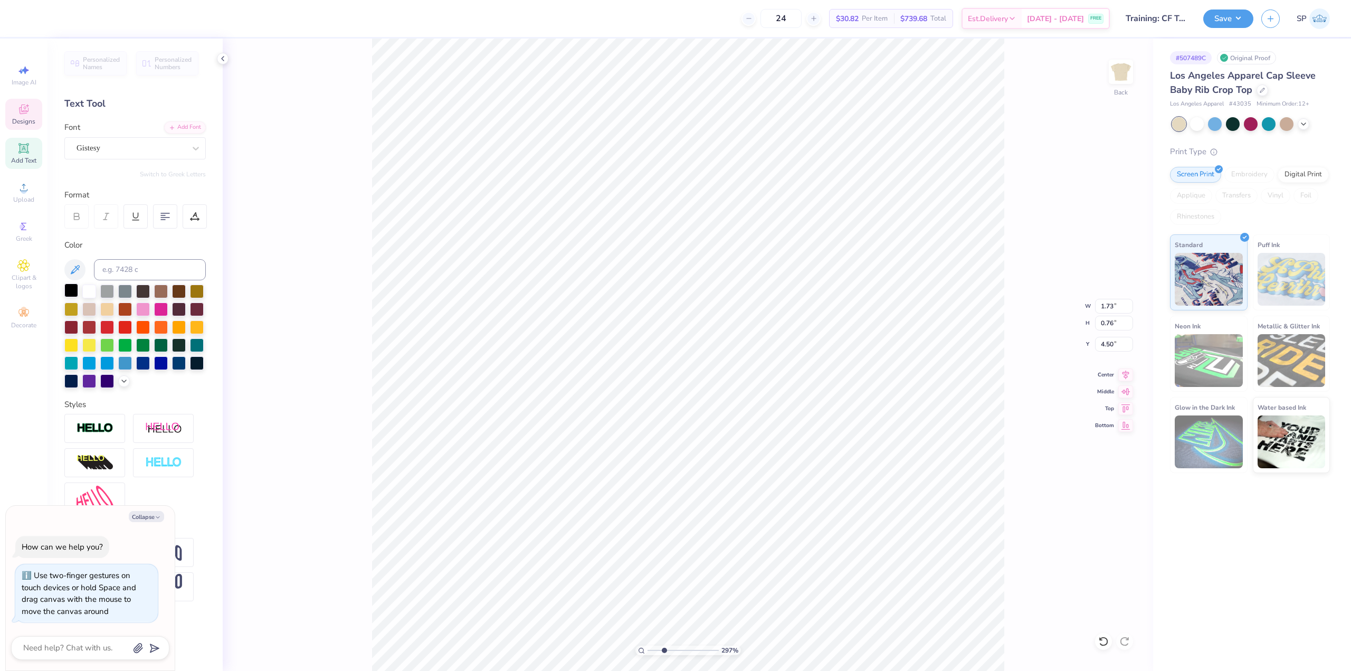
type input "4.42"
click at [69, 290] on div at bounding box center [71, 290] width 14 height 14
type textarea "x"
type input "1.70"
type input "0.74"
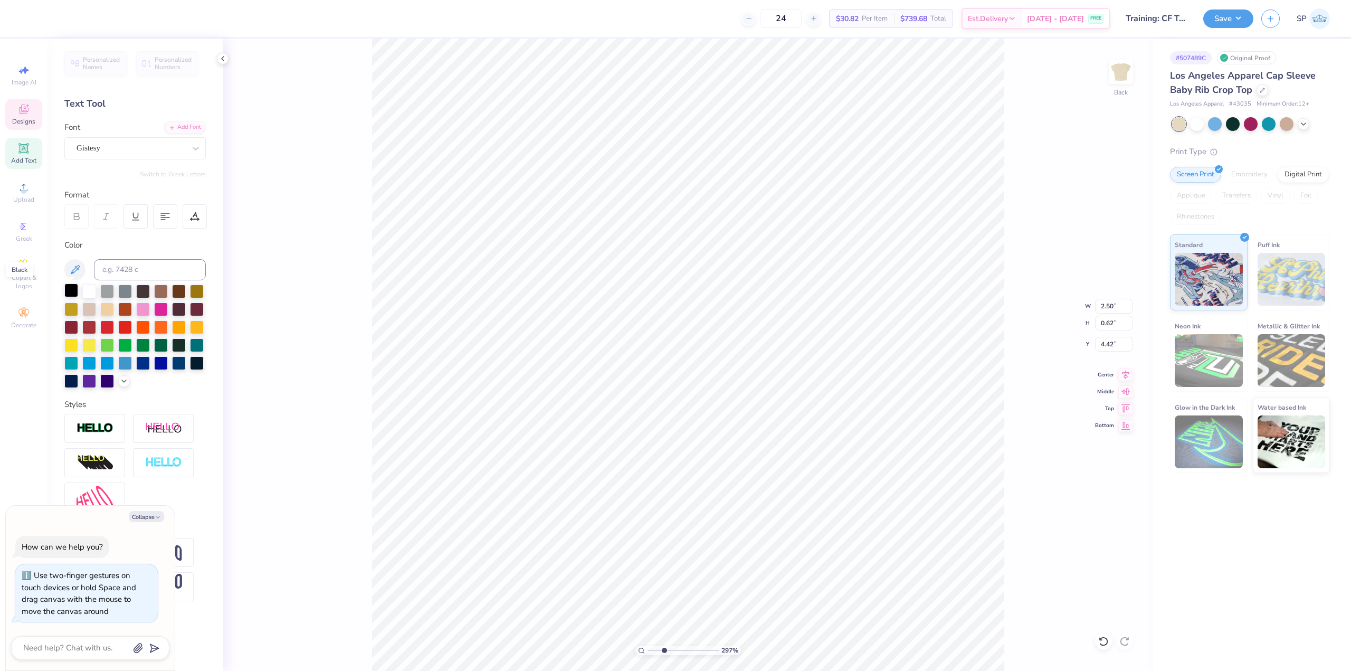
type input "4.89"
click at [72, 288] on div at bounding box center [71, 290] width 14 height 14
type textarea "x"
type input "0.66"
type input "0.80"
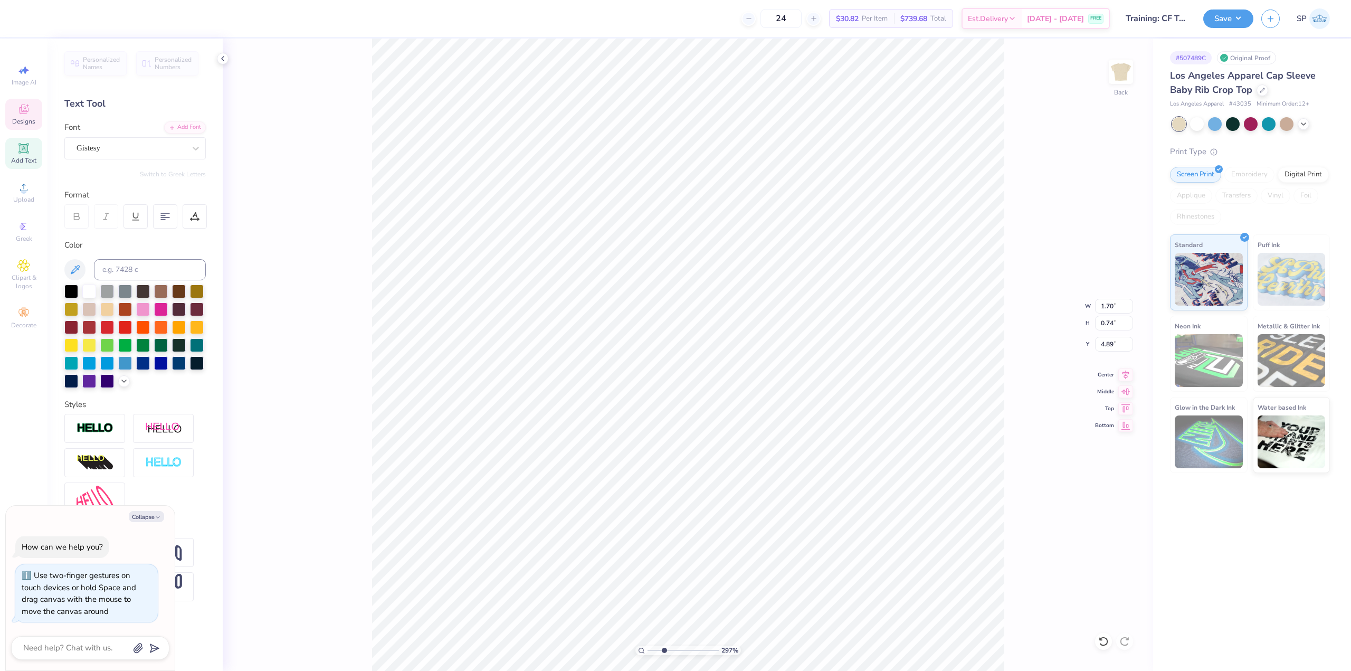
type input "5.49"
click at [70, 290] on div at bounding box center [71, 290] width 14 height 14
click at [143, 293] on div at bounding box center [143, 290] width 14 height 14
click at [65, 294] on div at bounding box center [71, 290] width 14 height 14
click at [181, 350] on div at bounding box center [179, 344] width 14 height 14
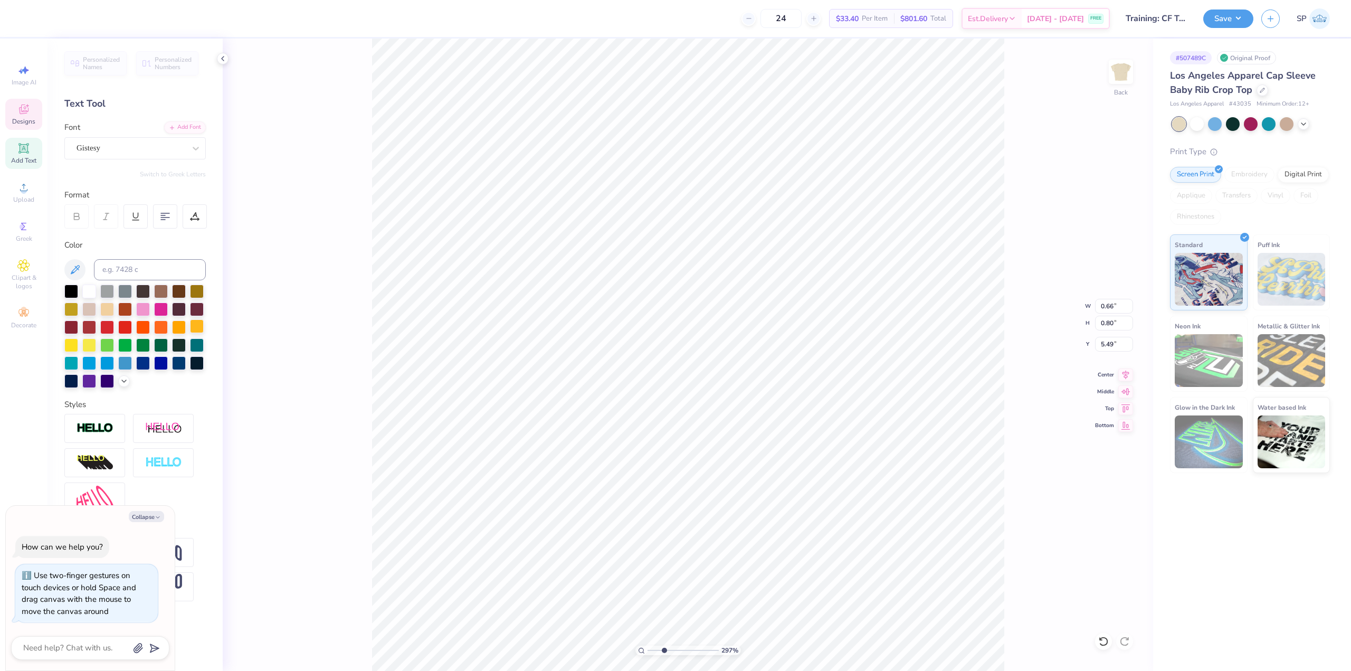
click at [202, 330] on div at bounding box center [197, 326] width 14 height 14
click at [74, 290] on div at bounding box center [71, 290] width 14 height 14
click at [341, 377] on div "297 % Back W 0.66 0.66 " H 0.80 0.80 " Y 5.49 5.49 " Center Middle Top Bottom" at bounding box center [688, 355] width 931 height 632
click at [51, 24] on div at bounding box center [47, 17] width 15 height 15
click at [629, 635] on li "Send Backward" at bounding box center [619, 633] width 83 height 21
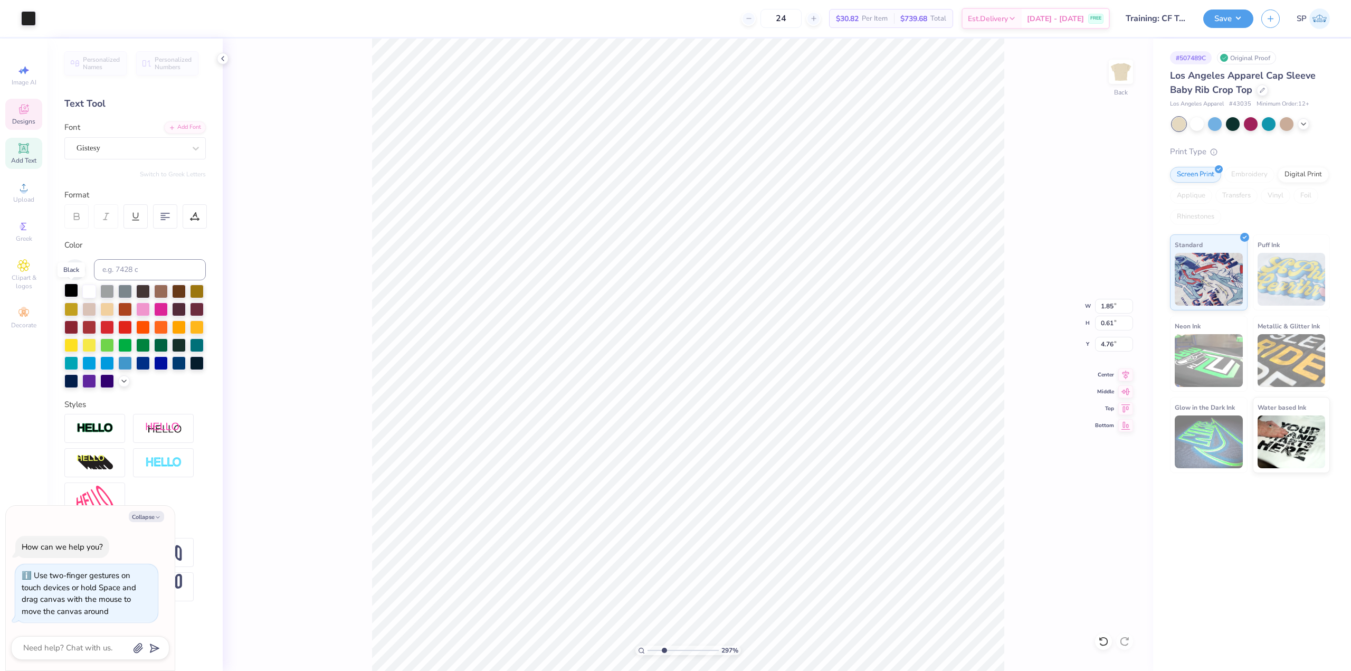
click at [72, 287] on div at bounding box center [71, 290] width 14 height 14
click at [72, 286] on div at bounding box center [71, 290] width 14 height 14
click at [337, 340] on div "297 % Back W 1.84 1.84 " H 0.79 0.79 " Y 3.95 3.95 " Center Middle Top Bottom" at bounding box center [688, 355] width 931 height 632
click at [50, 22] on div at bounding box center [47, 17] width 15 height 15
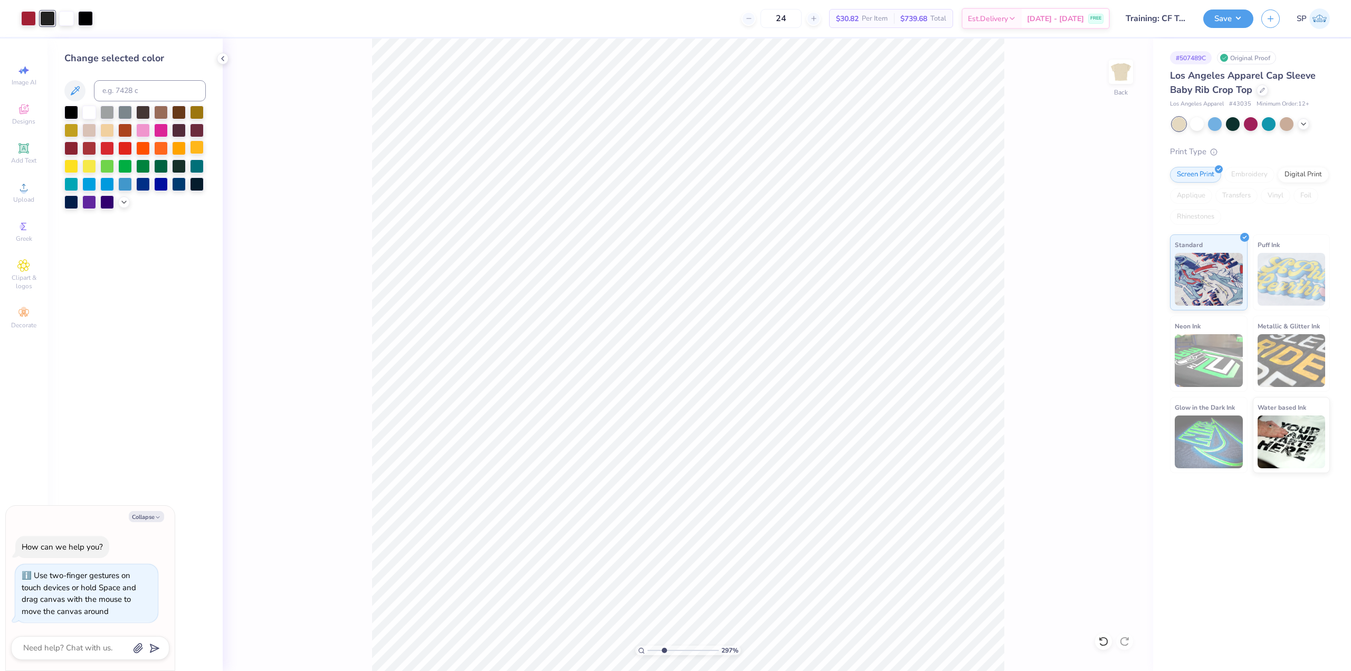
click at [196, 149] on div at bounding box center [197, 147] width 14 height 14
click at [75, 115] on div at bounding box center [71, 112] width 14 height 14
click at [326, 137] on div "297 % Back" at bounding box center [688, 355] width 931 height 632
click at [225, 59] on icon at bounding box center [223, 58] width 8 height 8
type textarea "x"
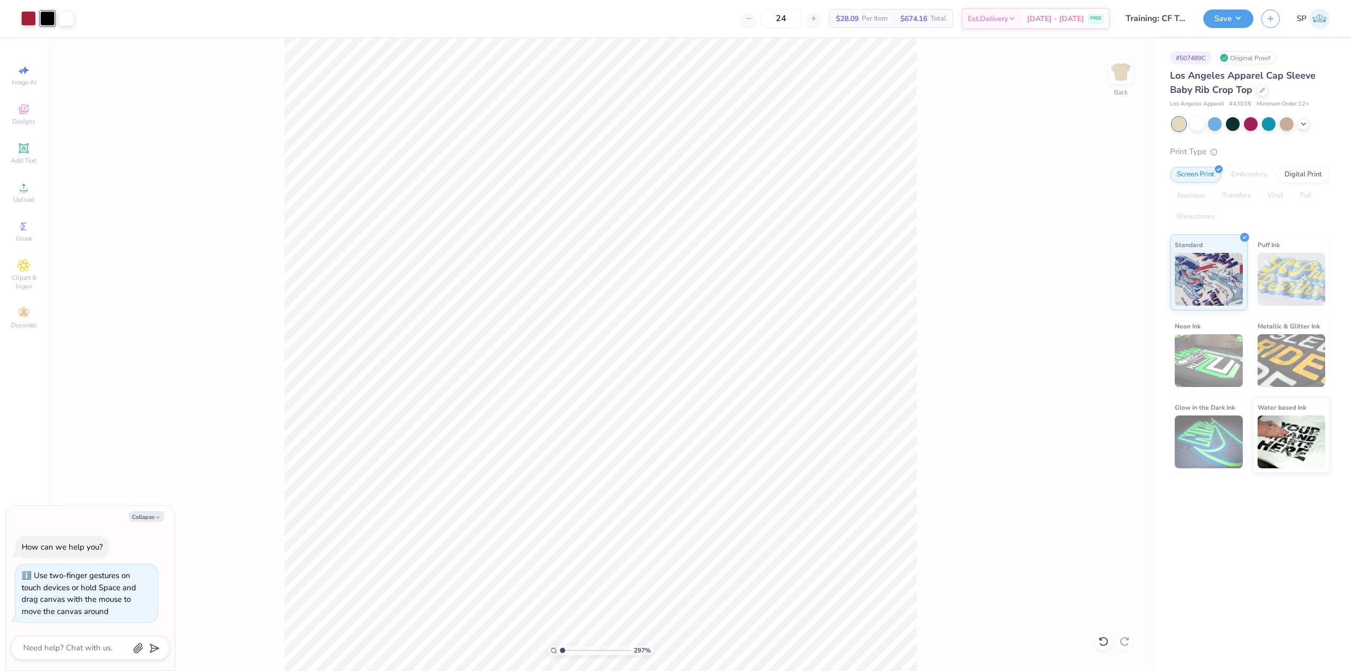
drag, startPoint x: 577, startPoint y: 649, endPoint x: 522, endPoint y: 643, distance: 55.7
type input "1"
click at [560, 646] on input "range" at bounding box center [595, 651] width 71 height 10
click at [70, 21] on div at bounding box center [66, 17] width 15 height 15
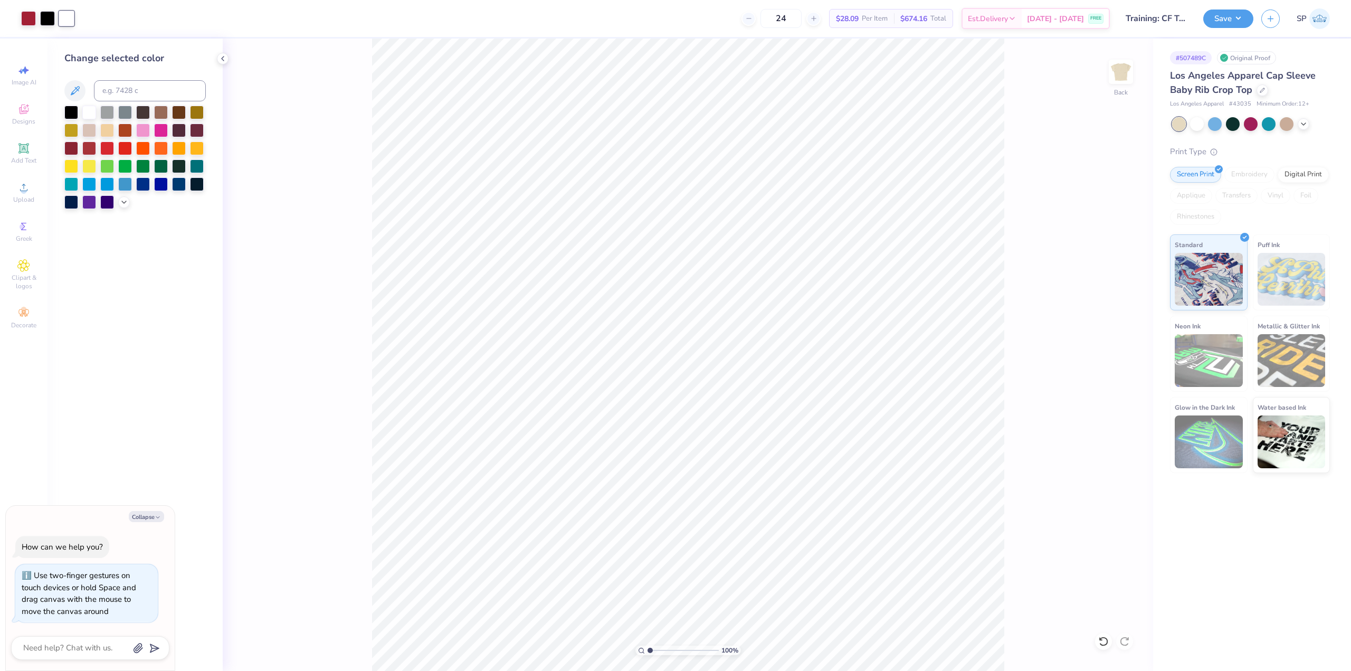
type textarea "x"
type input "3.00581987268405"
type textarea "x"
click at [193, 148] on div at bounding box center [197, 147] width 14 height 14
type input "2.22643191709162"
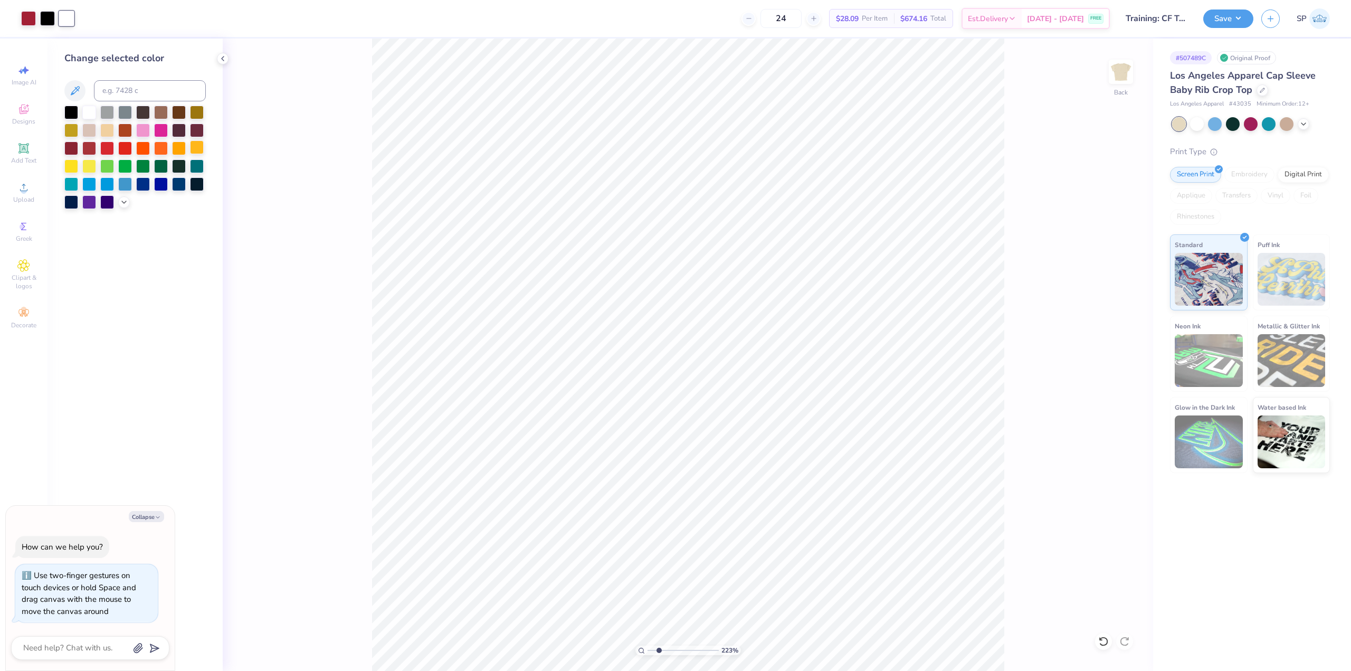
type textarea "x"
type input "2.22643191709162"
type textarea "x"
type input "2.22643191709162"
type textarea "x"
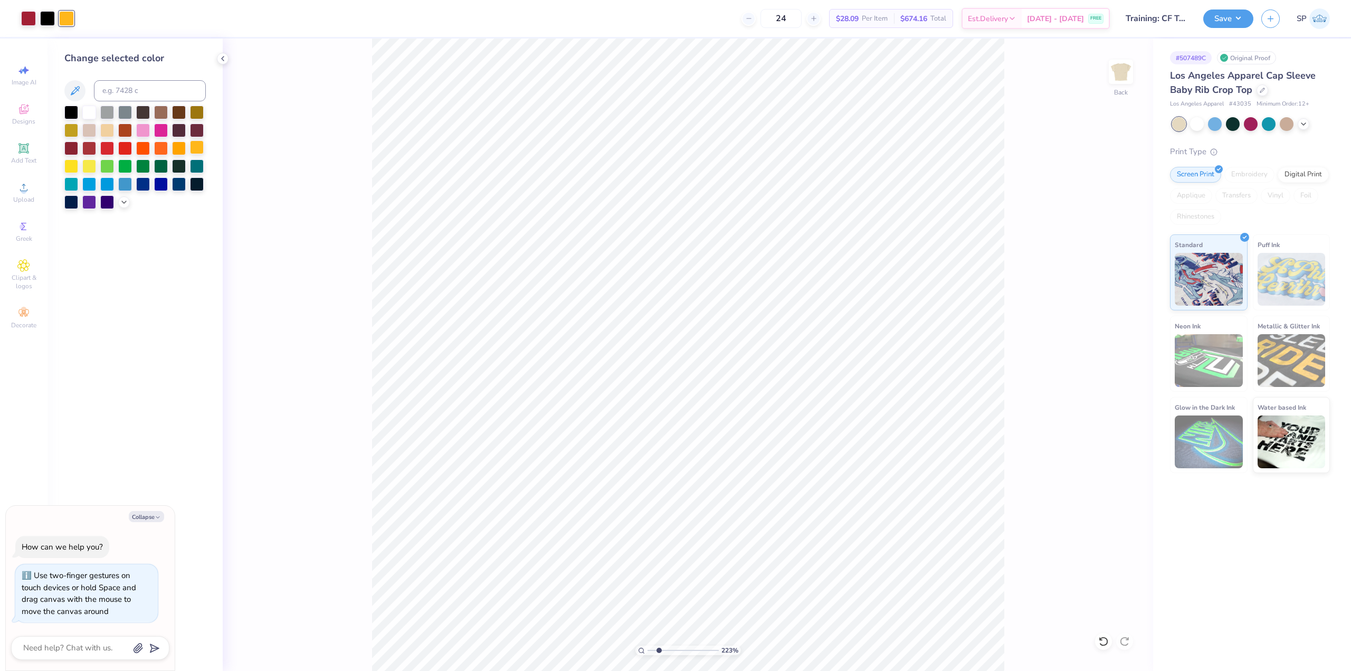
type input "2.22643191709162"
type textarea "x"
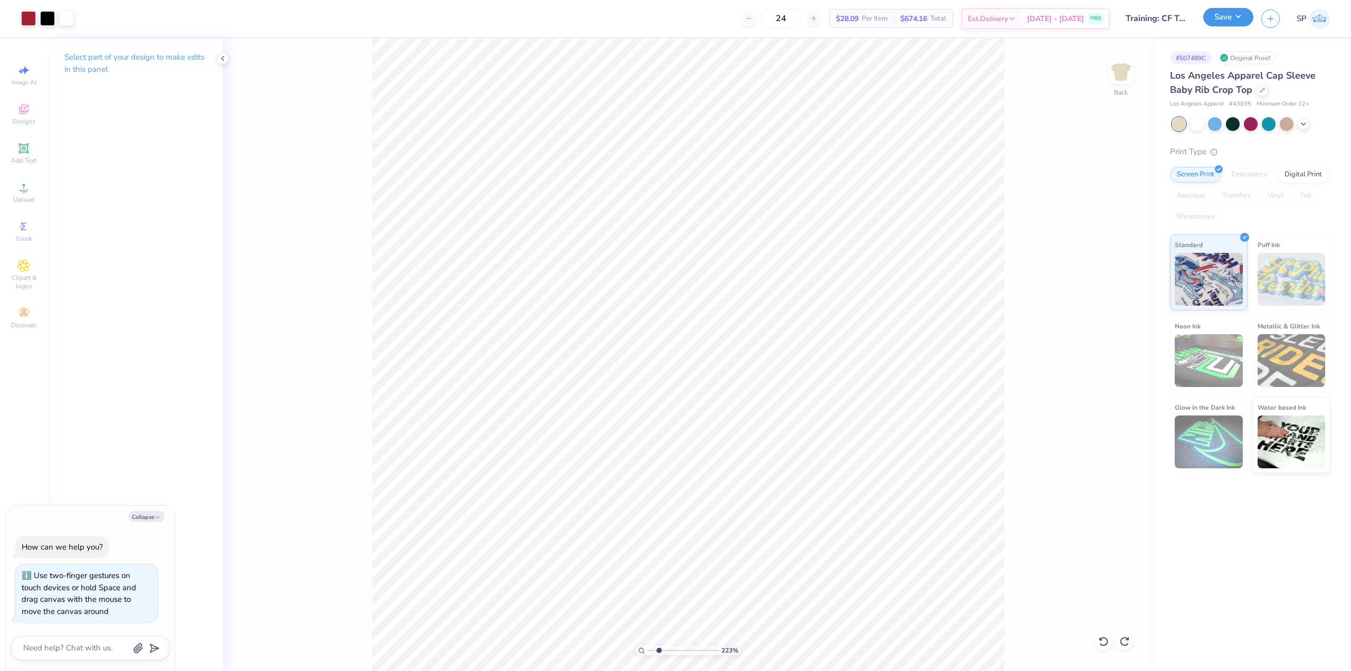
click at [1209, 22] on button "Save" at bounding box center [1228, 17] width 50 height 18
type input "2.22643191709162"
type textarea "x"
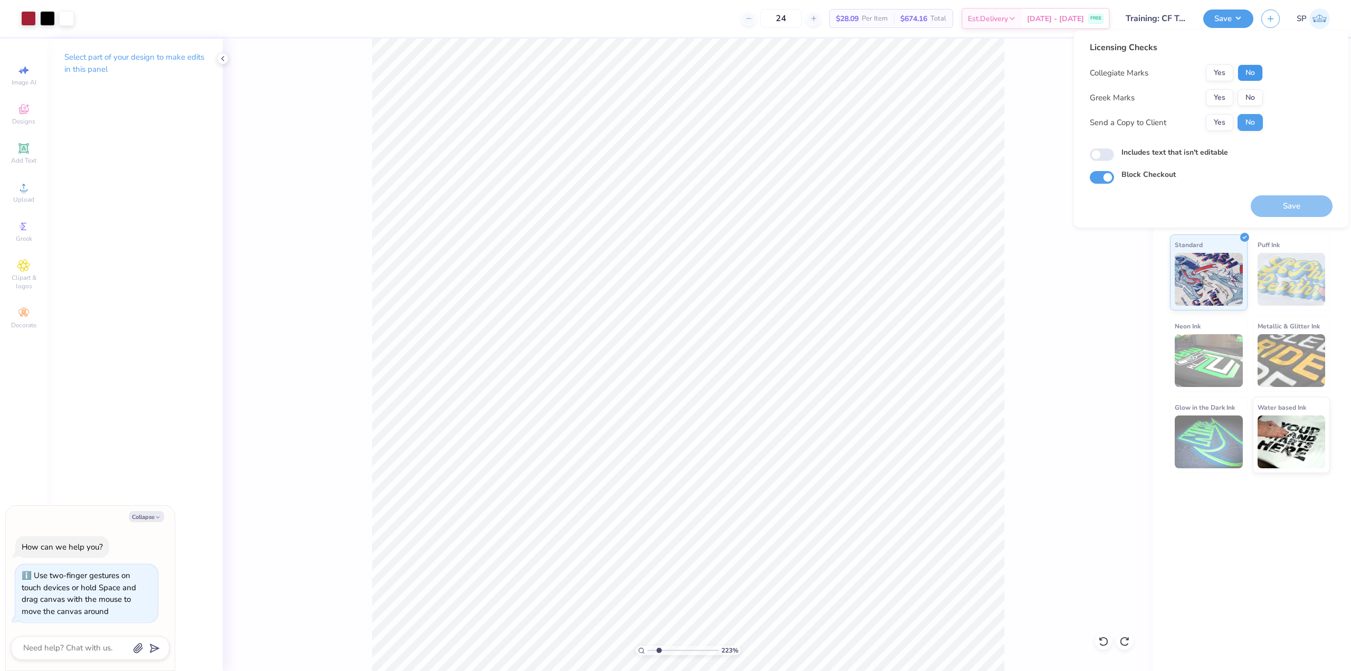
click at [1248, 77] on button "No" at bounding box center [1250, 72] width 25 height 17
click at [1255, 101] on button "No" at bounding box center [1250, 97] width 25 height 17
type input "2.22643191709162"
type textarea "x"
click at [1109, 153] on input "Includes text that isn't editable" at bounding box center [1102, 154] width 24 height 13
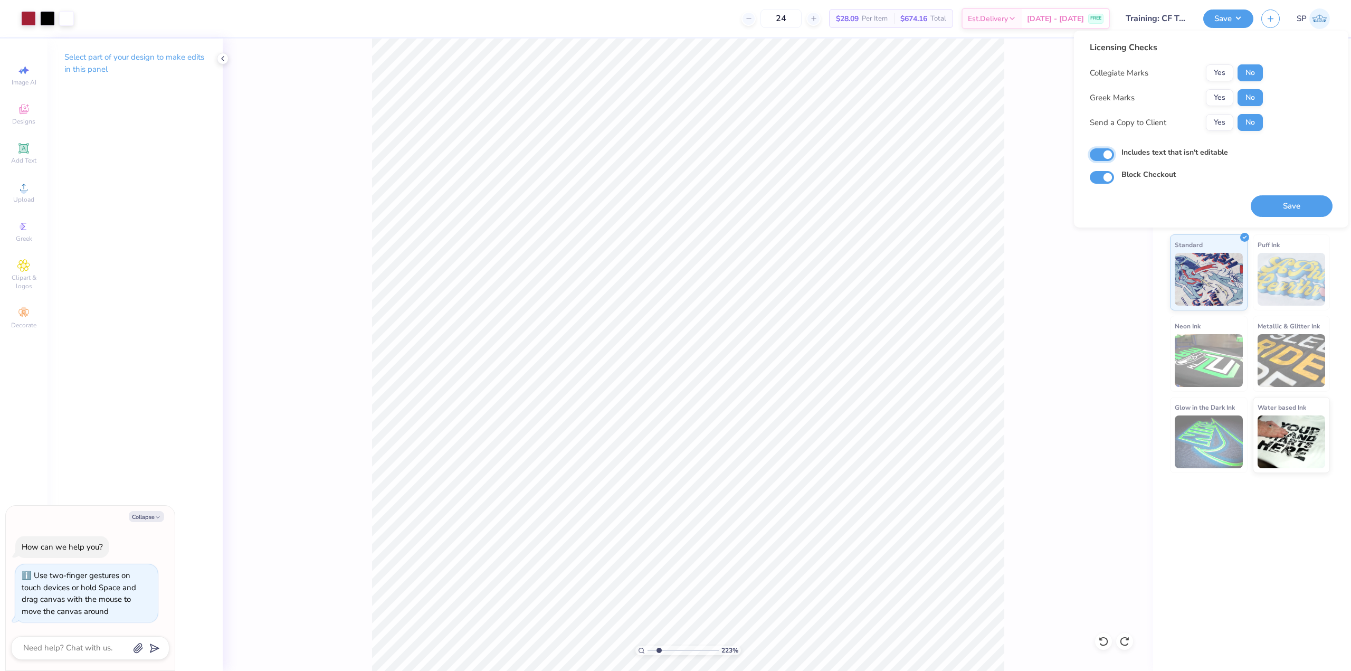
checkbox input "true"
type input "2.22643191709162"
type textarea "x"
click at [1298, 210] on button "Save" at bounding box center [1292, 206] width 82 height 22
type input "2.22643191709162"
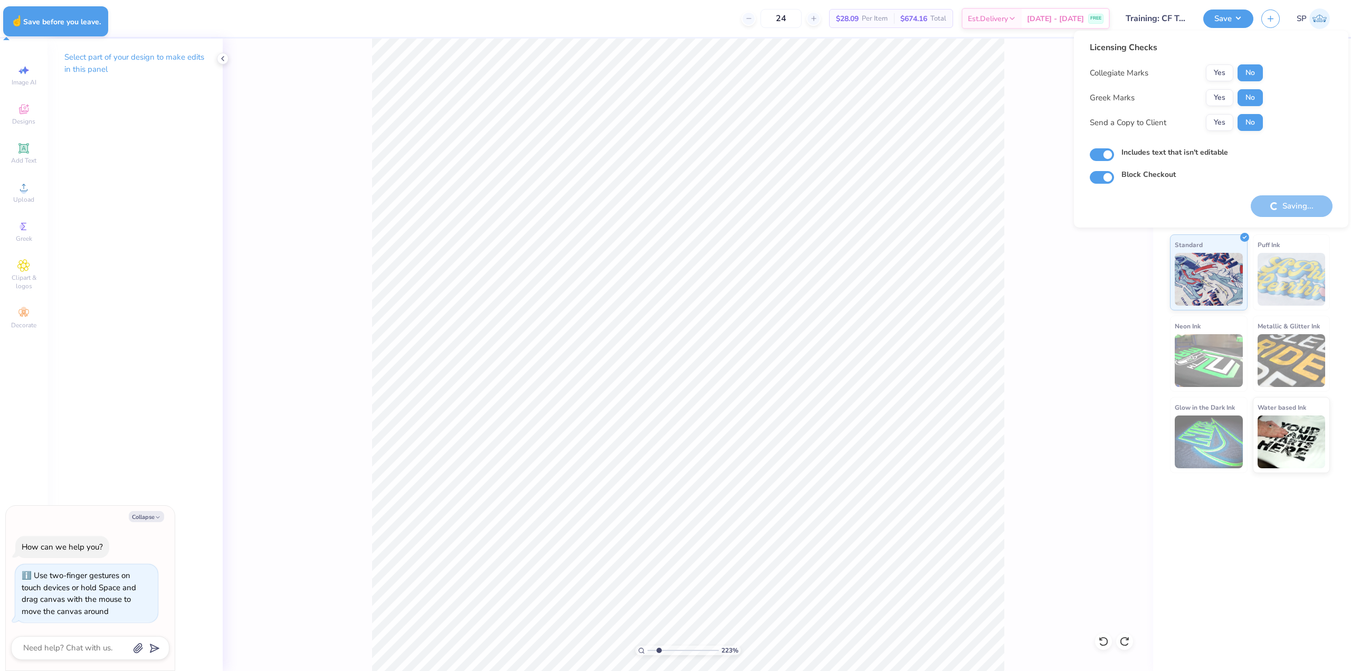
type textarea "x"
type input "2.22643191709162"
type textarea "x"
type input "2.22643191709162"
type textarea "x"
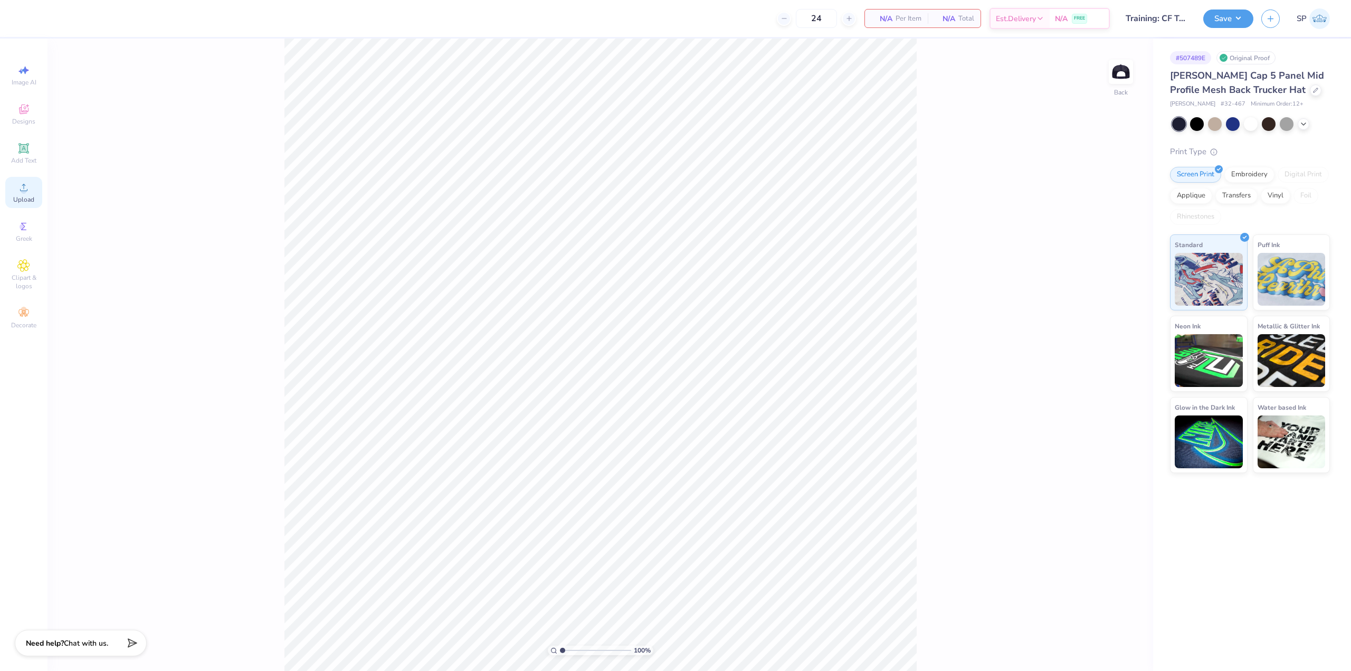
click at [20, 197] on span "Upload" at bounding box center [23, 199] width 21 height 8
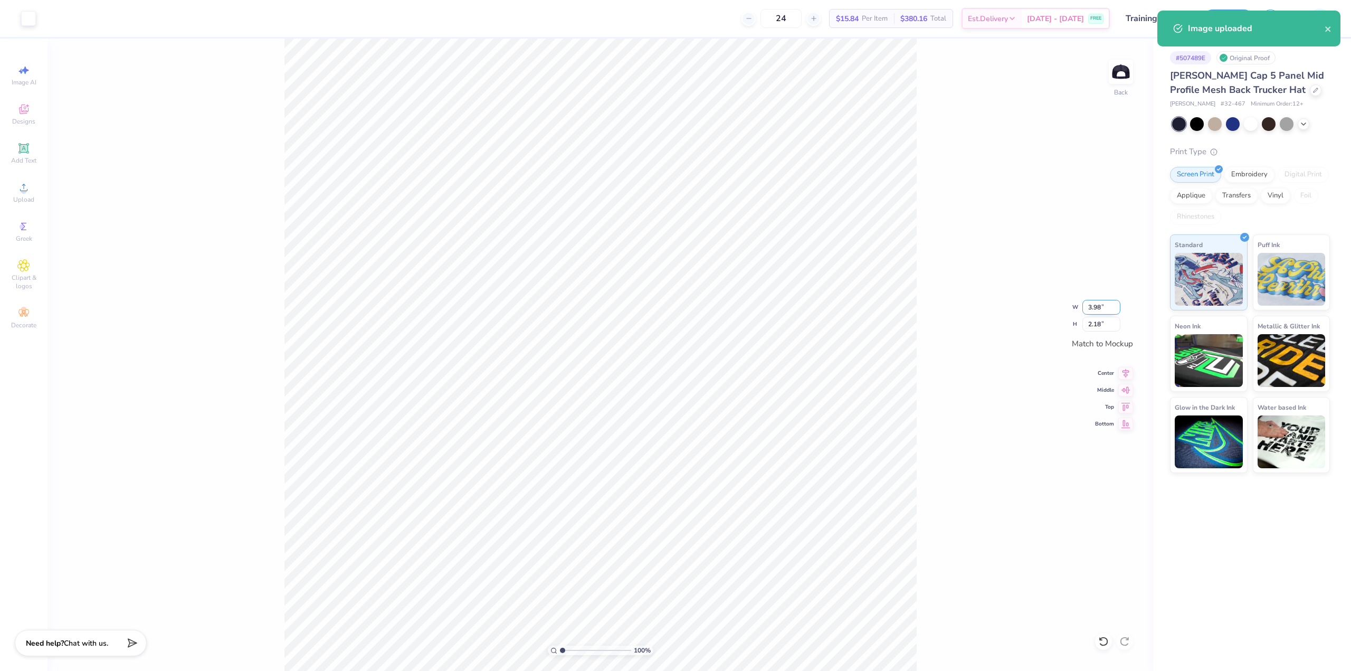
click at [1091, 307] on input "3.98" at bounding box center [1102, 307] width 38 height 15
type input "3.99"
type input "2.19"
click at [1220, 27] on div "Save" at bounding box center [1228, 19] width 50 height 18
click at [1211, 18] on button "Save" at bounding box center [1228, 17] width 50 height 18
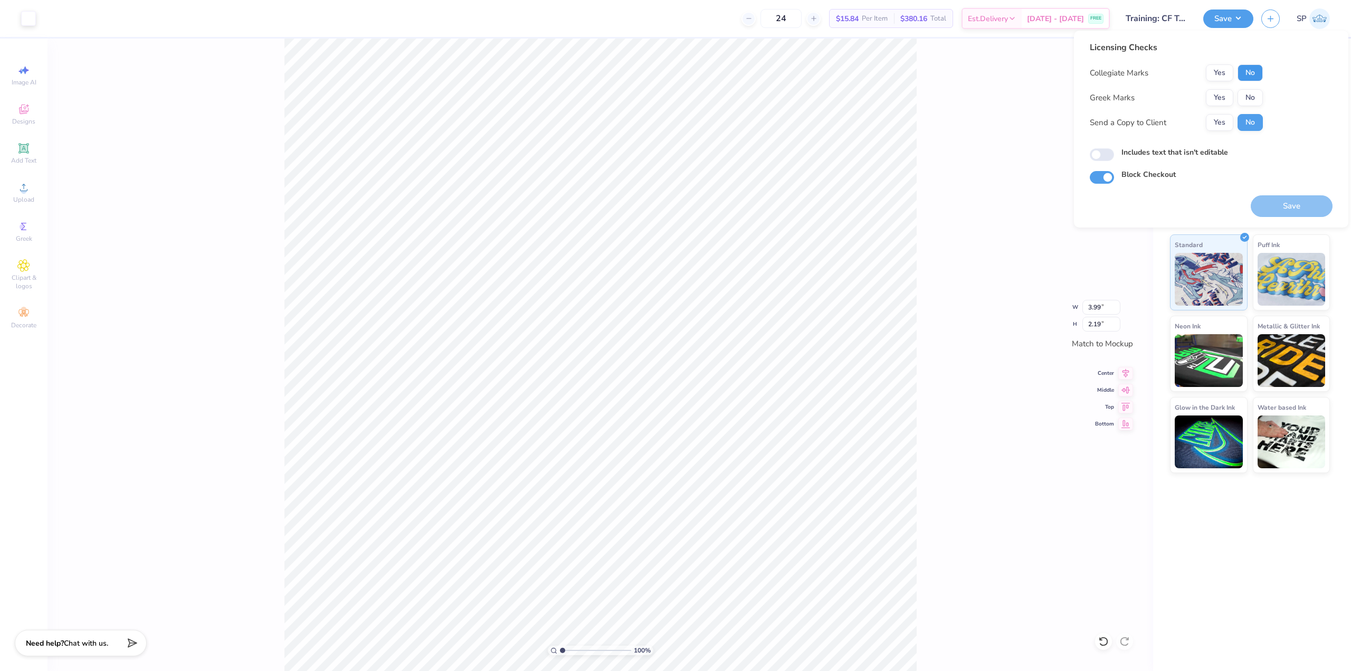
click at [1249, 70] on button "No" at bounding box center [1250, 72] width 25 height 17
click at [1247, 101] on button "No" at bounding box center [1250, 97] width 25 height 17
click at [1110, 156] on input "Includes text that isn't editable" at bounding box center [1102, 154] width 24 height 13
checkbox input "true"
click at [1276, 209] on button "Save" at bounding box center [1292, 206] width 82 height 22
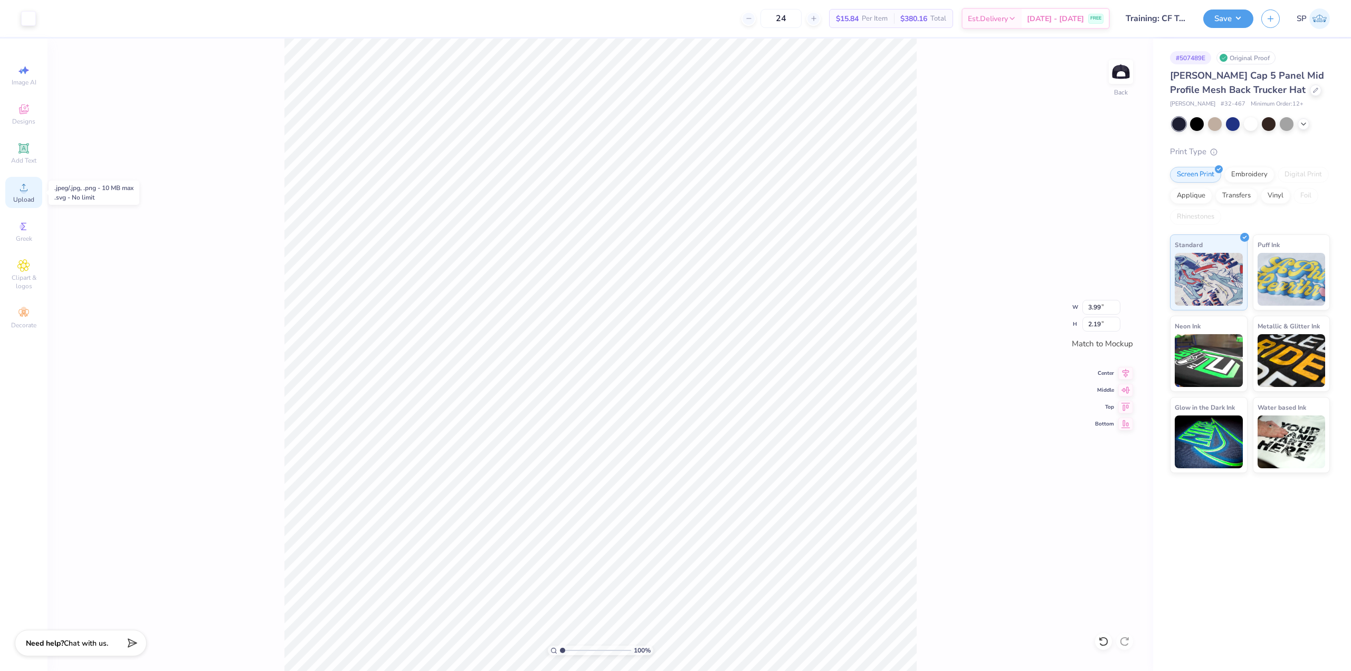
click at [18, 194] on div "Upload" at bounding box center [23, 192] width 37 height 31
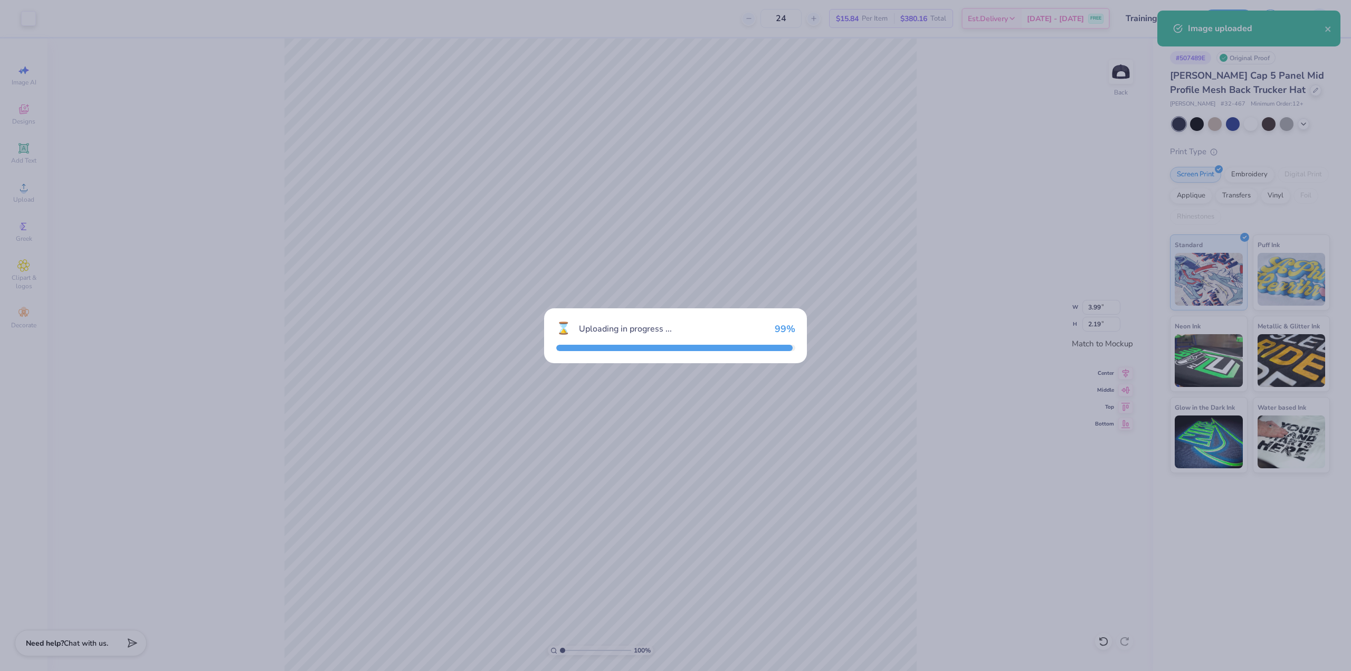
type input "3.98"
type input "2.18"
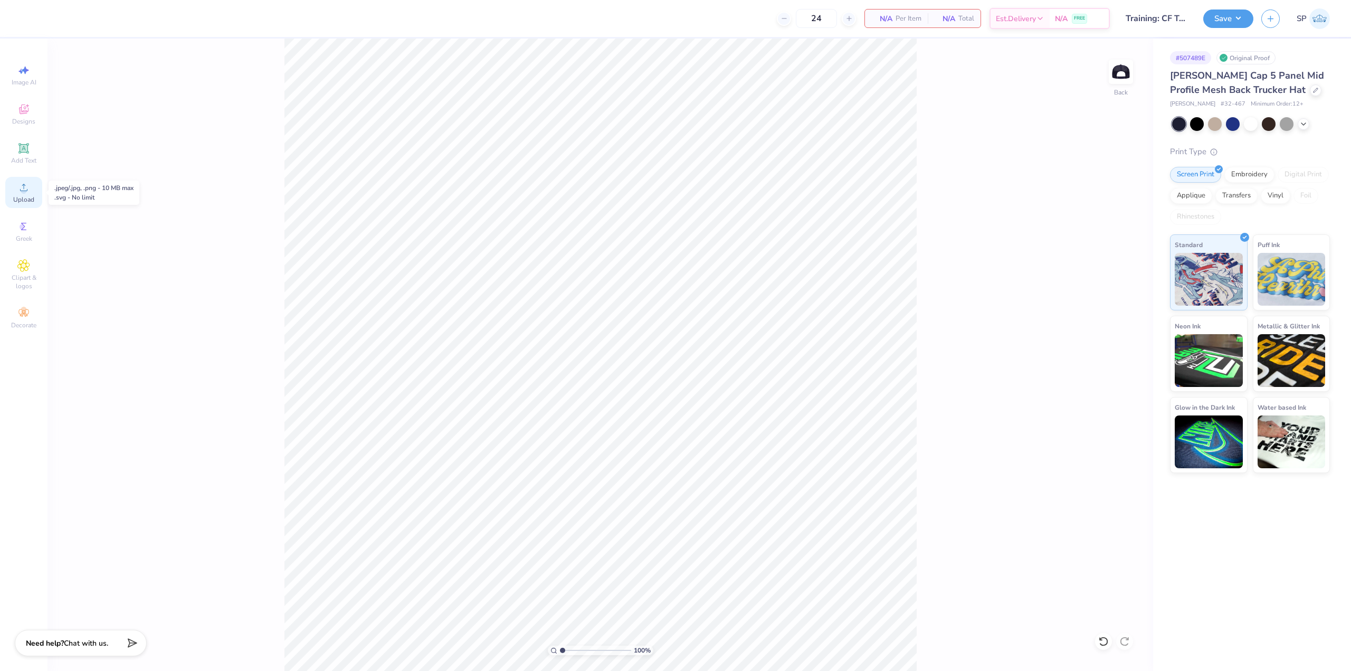
click at [24, 197] on span "Upload" at bounding box center [23, 199] width 21 height 8
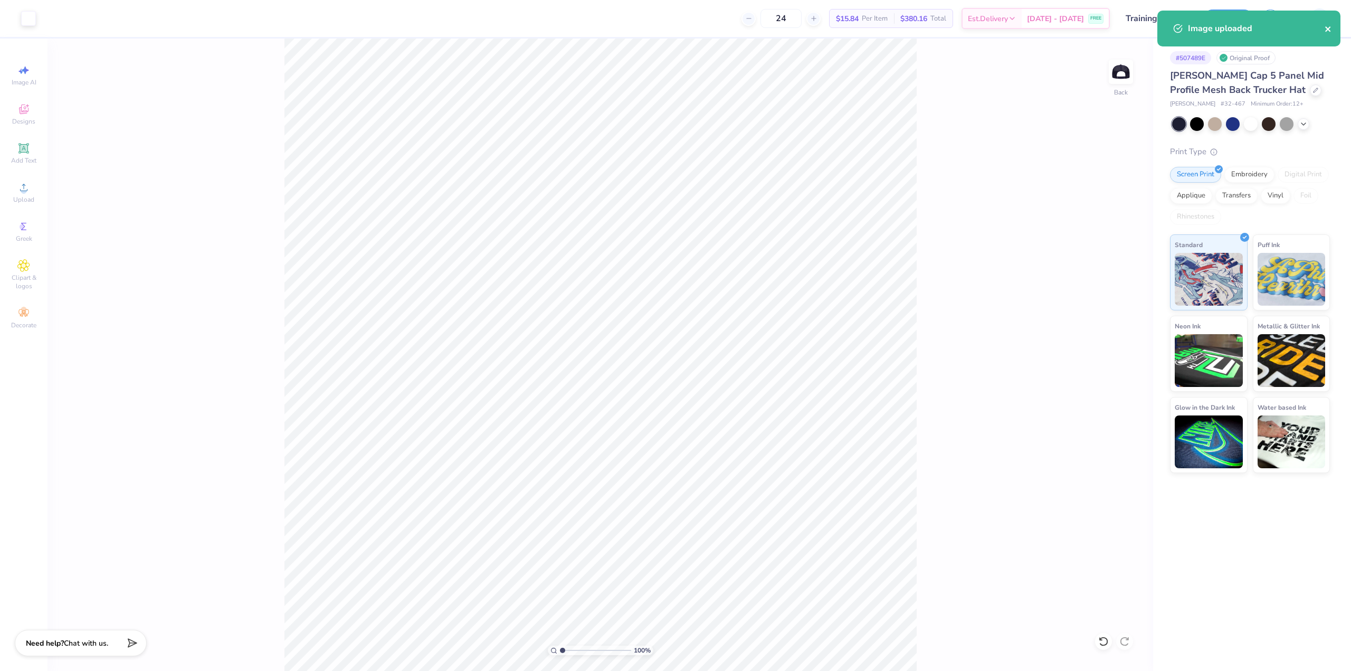
click at [1328, 28] on icon "close" at bounding box center [1328, 29] width 7 height 8
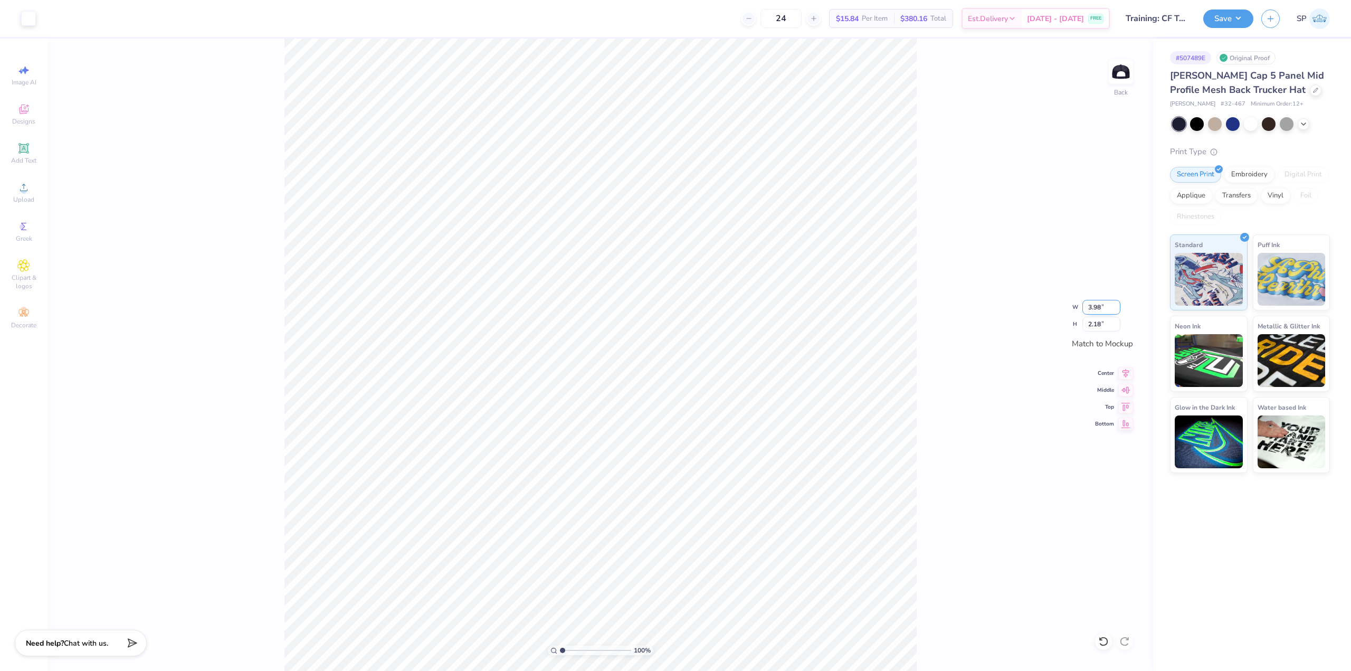
click at [1105, 312] on input "3.98" at bounding box center [1102, 307] width 38 height 15
type input "3.99"
type input "2.19"
click at [1231, 19] on button "Save" at bounding box center [1228, 17] width 50 height 18
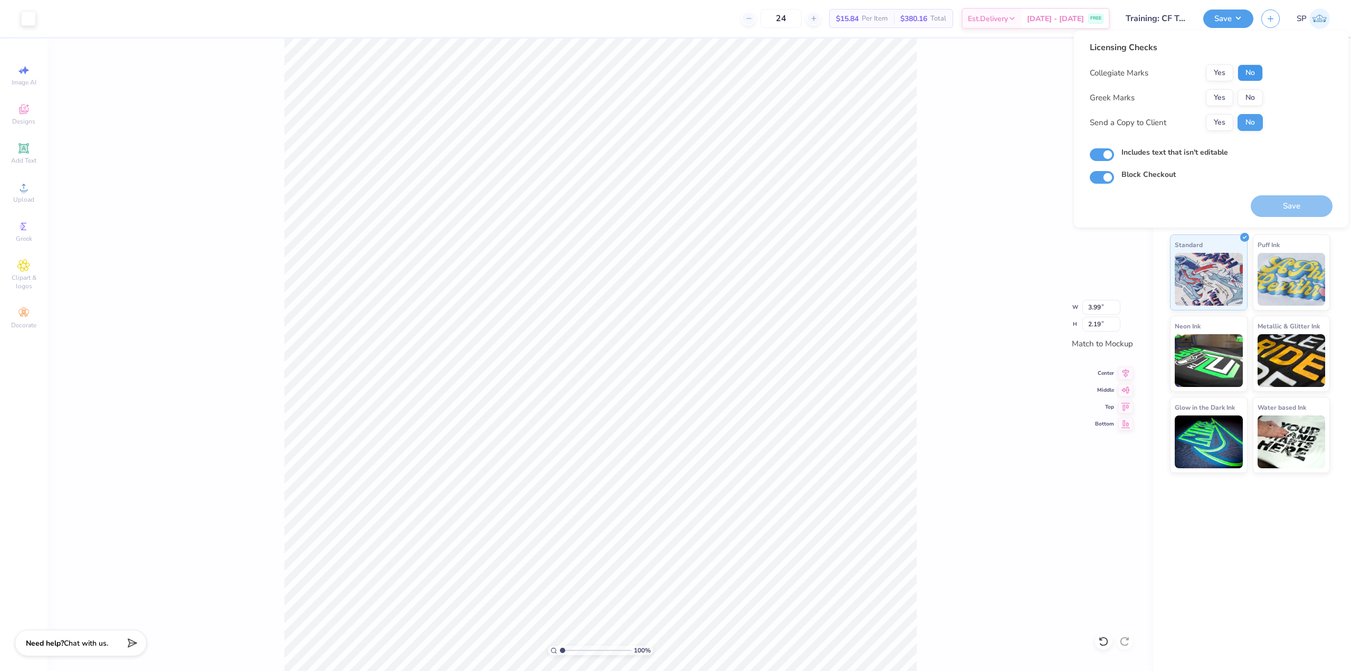
click at [1254, 74] on button "No" at bounding box center [1250, 72] width 25 height 17
click at [1252, 97] on button "No" at bounding box center [1250, 97] width 25 height 17
click at [1275, 204] on button "Save" at bounding box center [1292, 206] width 82 height 22
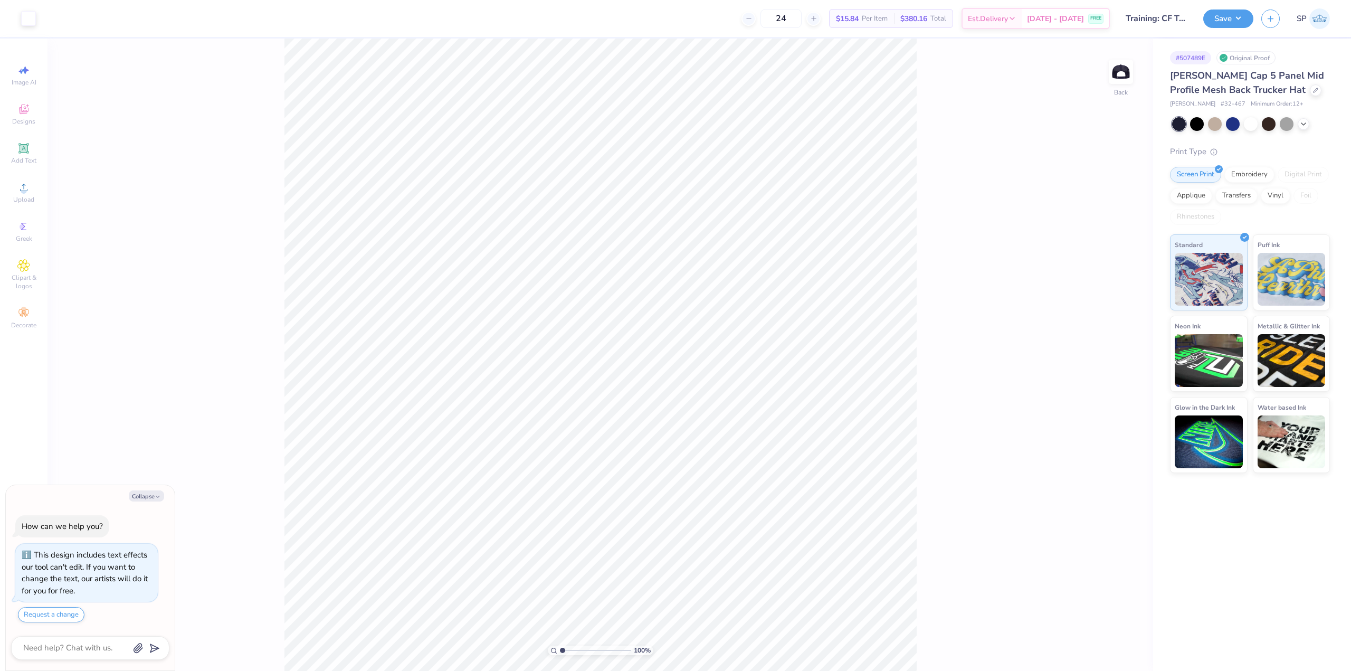
type textarea "x"
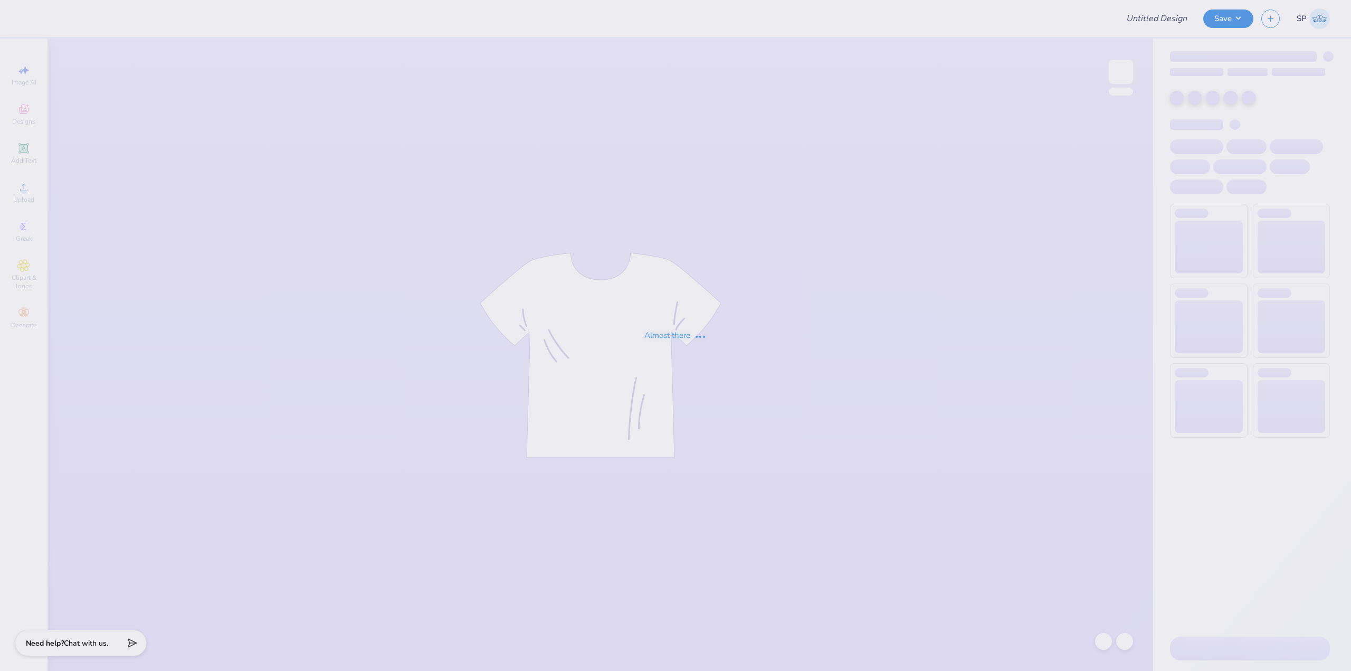
type input "Training: CF Training - Activities 3"
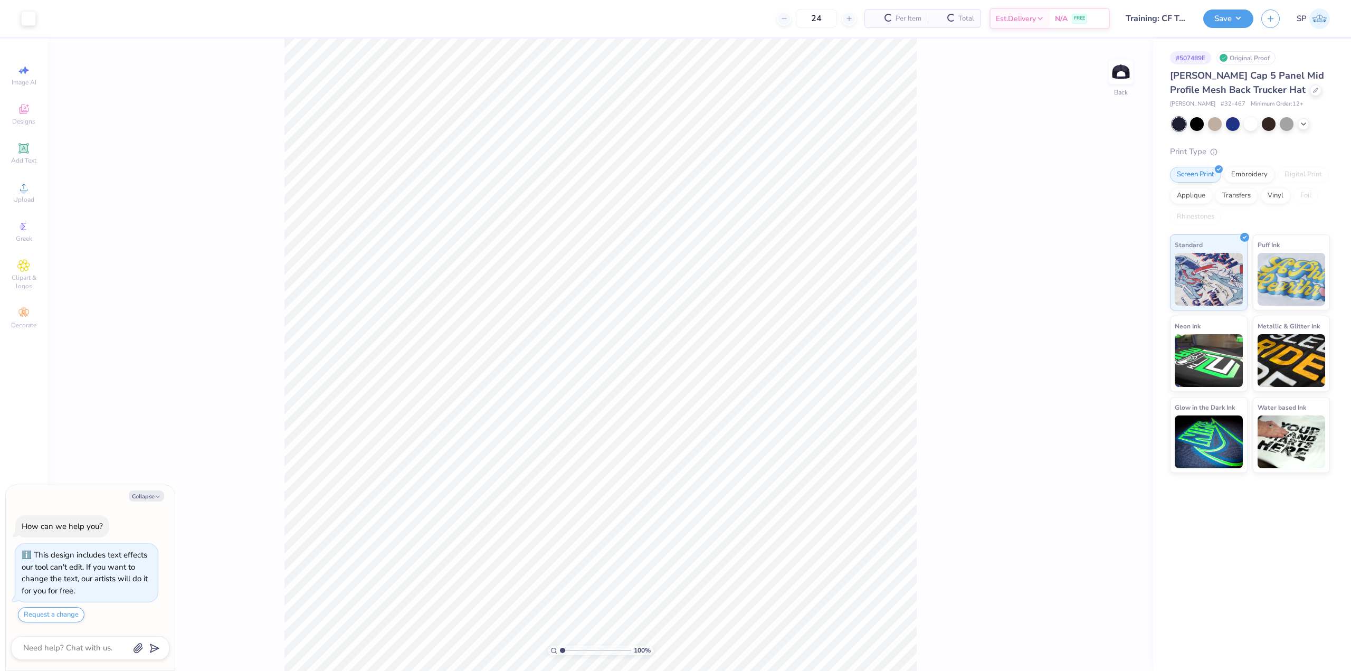
type textarea "x"
